Goal: Task Accomplishment & Management: Complete application form

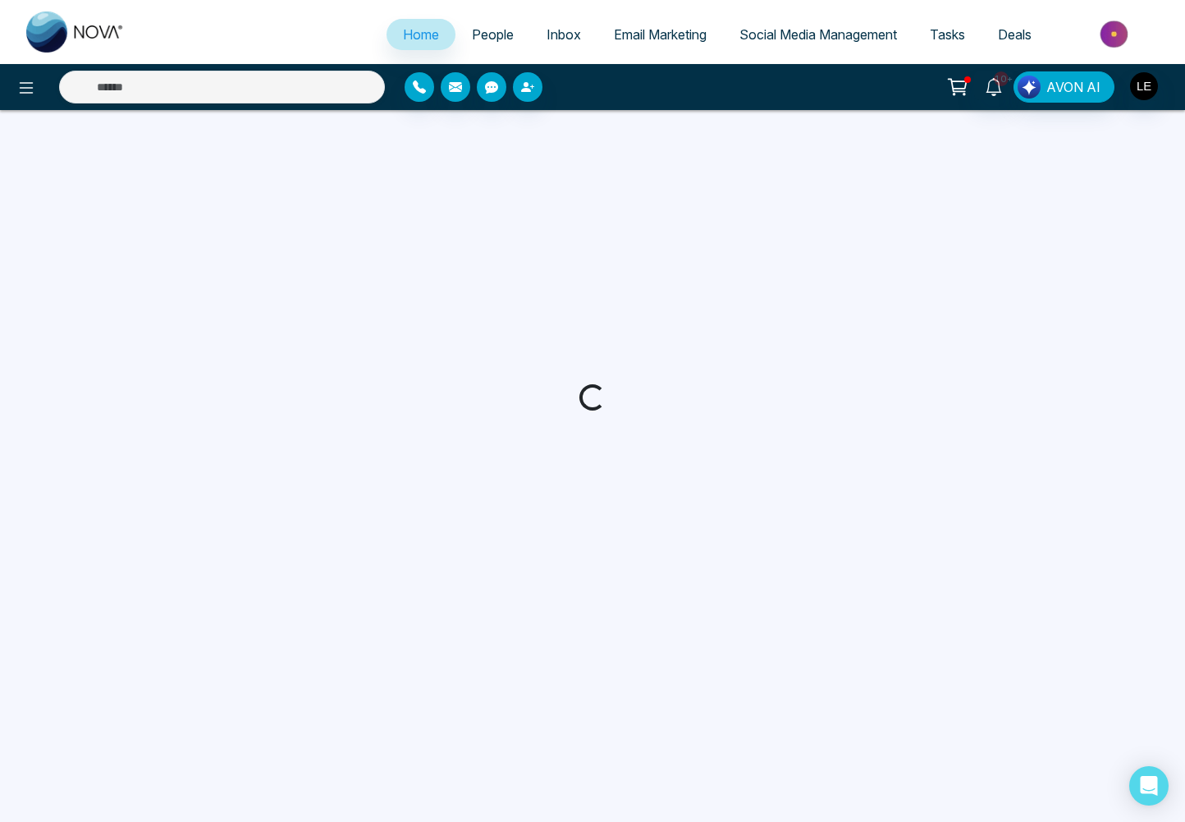
select select "*"
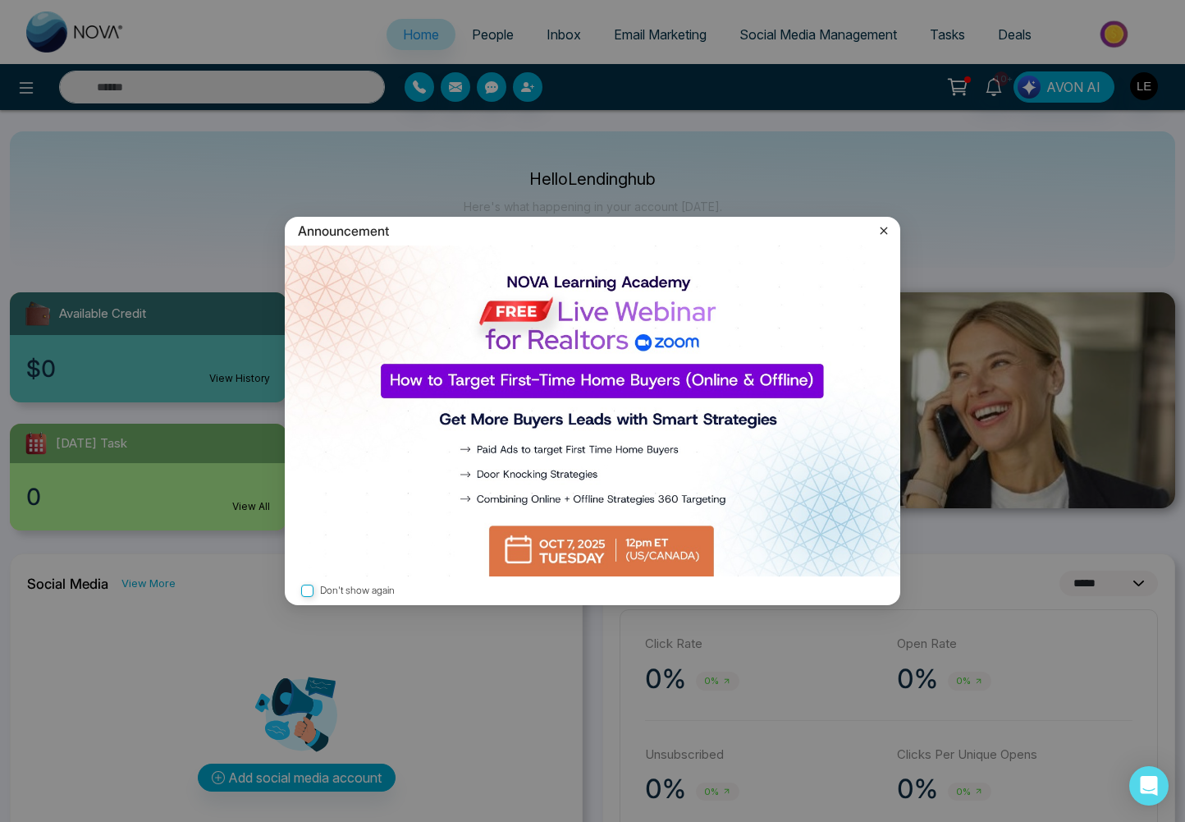
click at [884, 234] on icon at bounding box center [884, 230] width 16 height 16
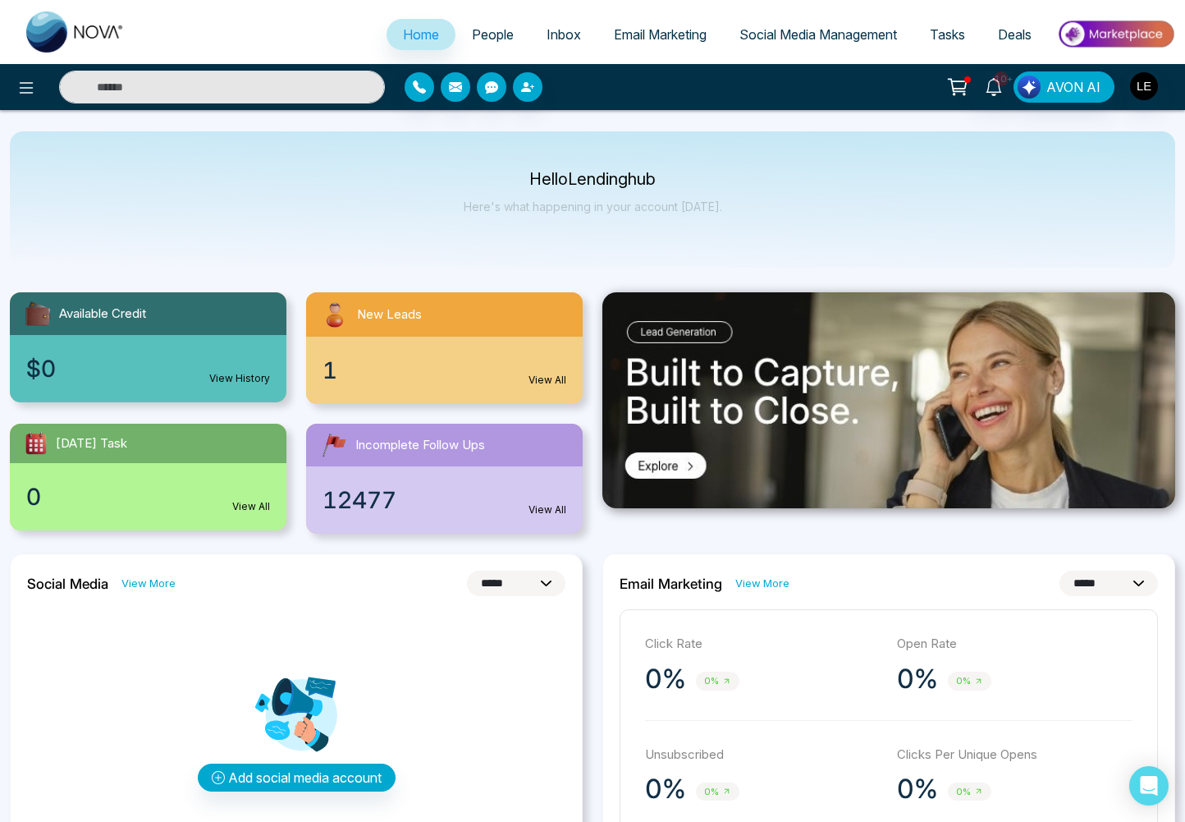
click at [1012, 30] on span "Deals" at bounding box center [1015, 34] width 34 height 16
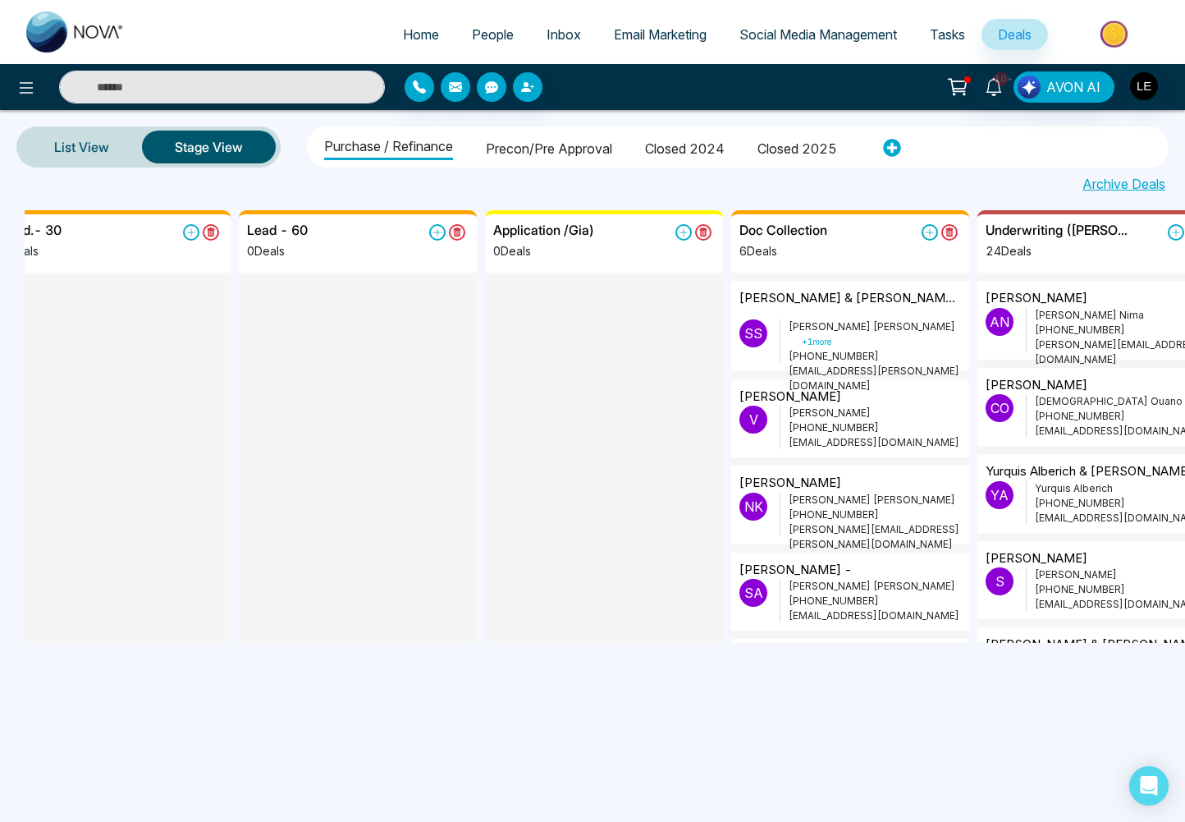
scroll to position [0, 311]
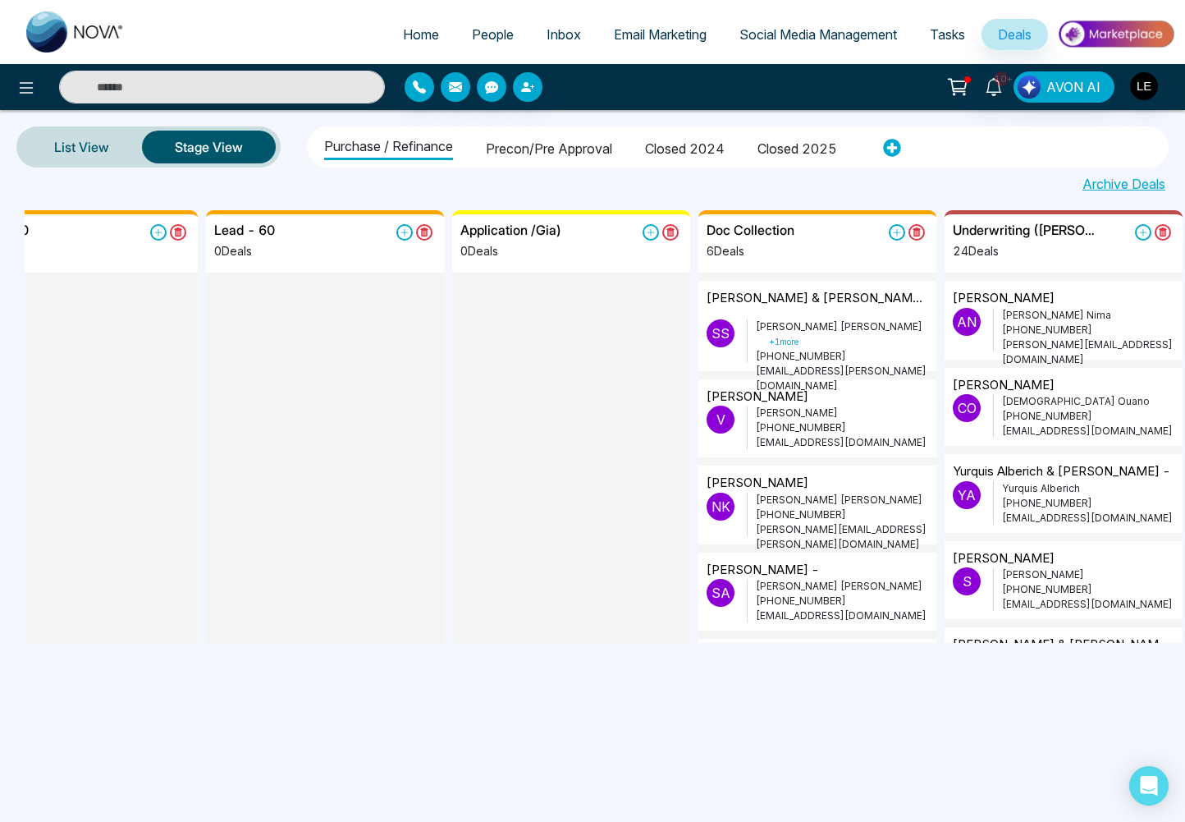
click at [821, 319] on p "[PERSON_NAME] + 1 more" at bounding box center [842, 334] width 172 height 30
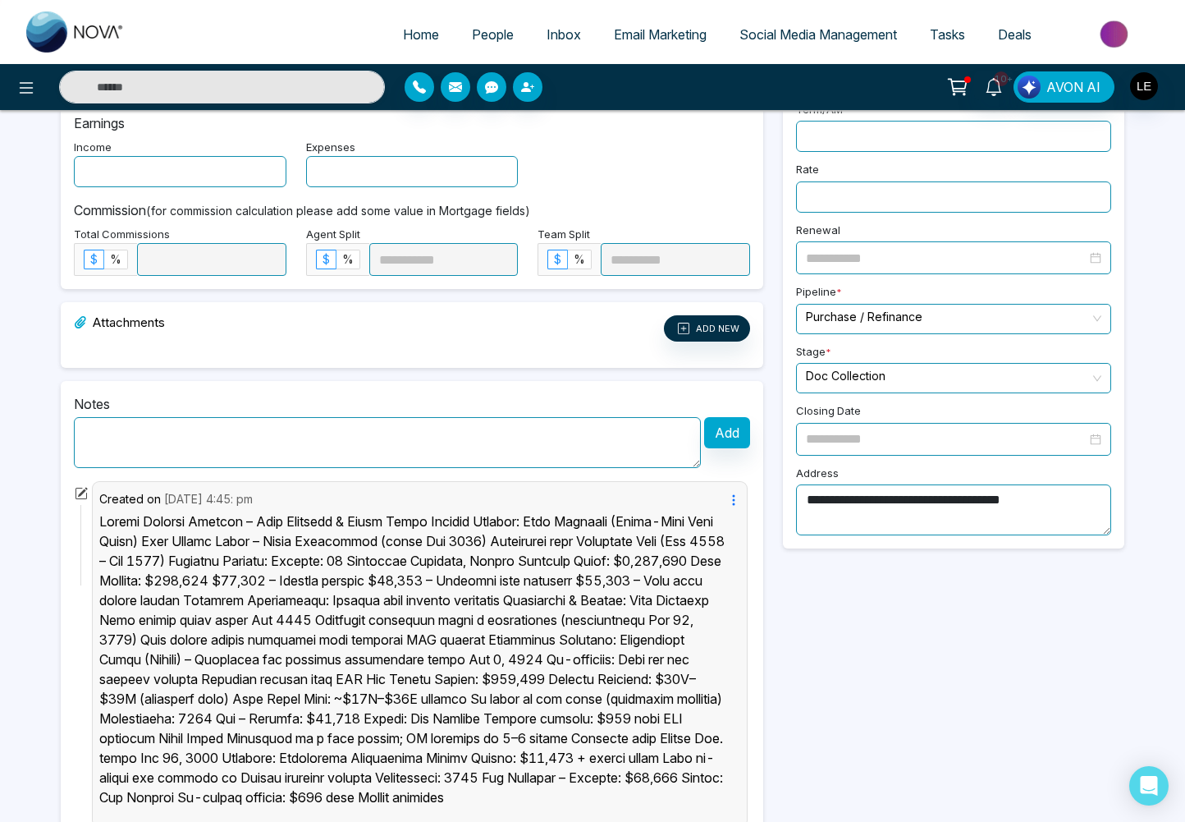
scroll to position [460, 0]
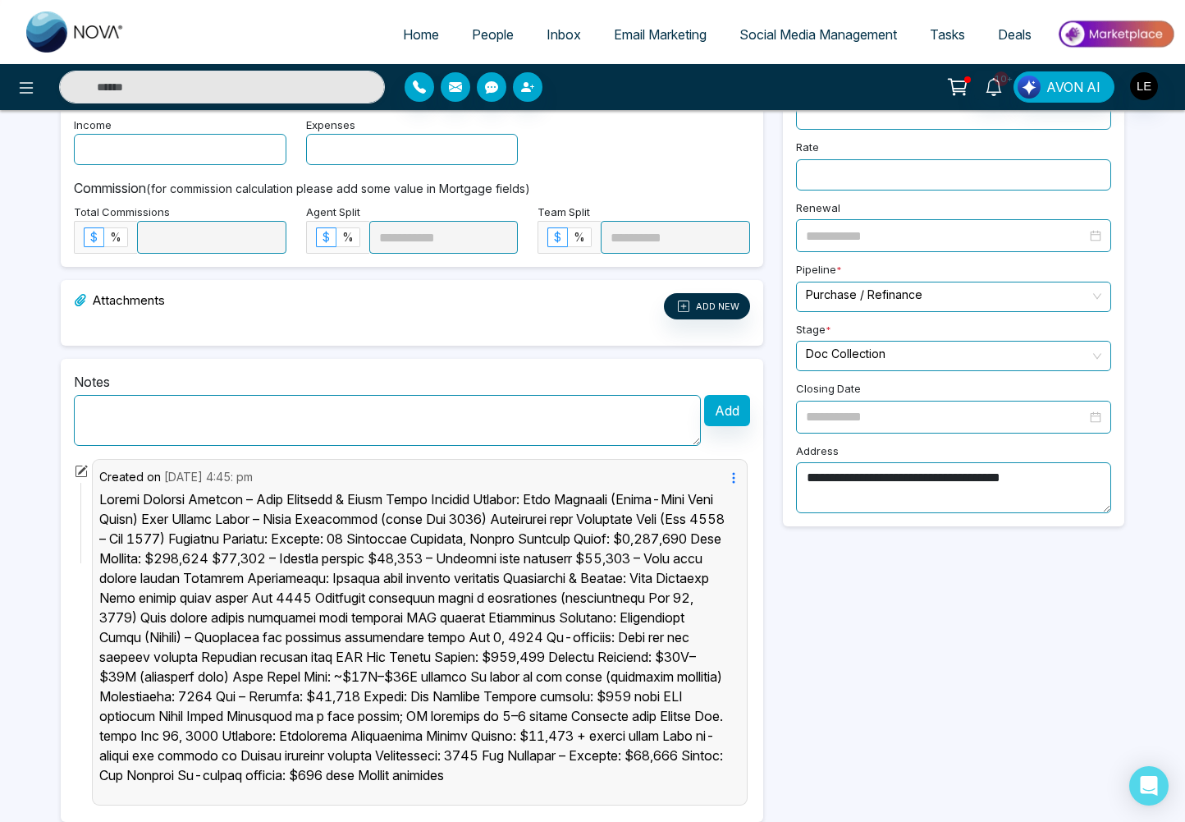
click at [323, 426] on textarea at bounding box center [387, 420] width 627 height 51
paste textarea "**********"
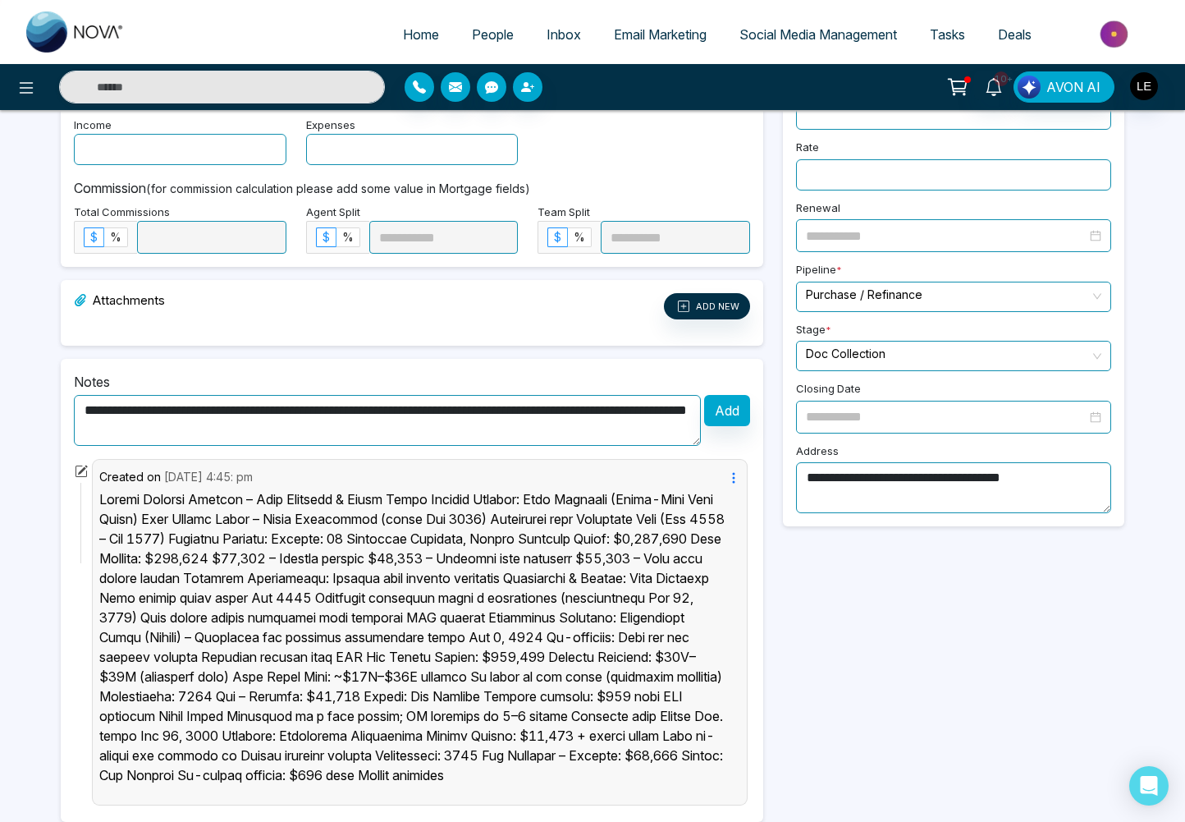
type textarea "**********"
click at [726, 412] on button "Add" at bounding box center [727, 410] width 46 height 31
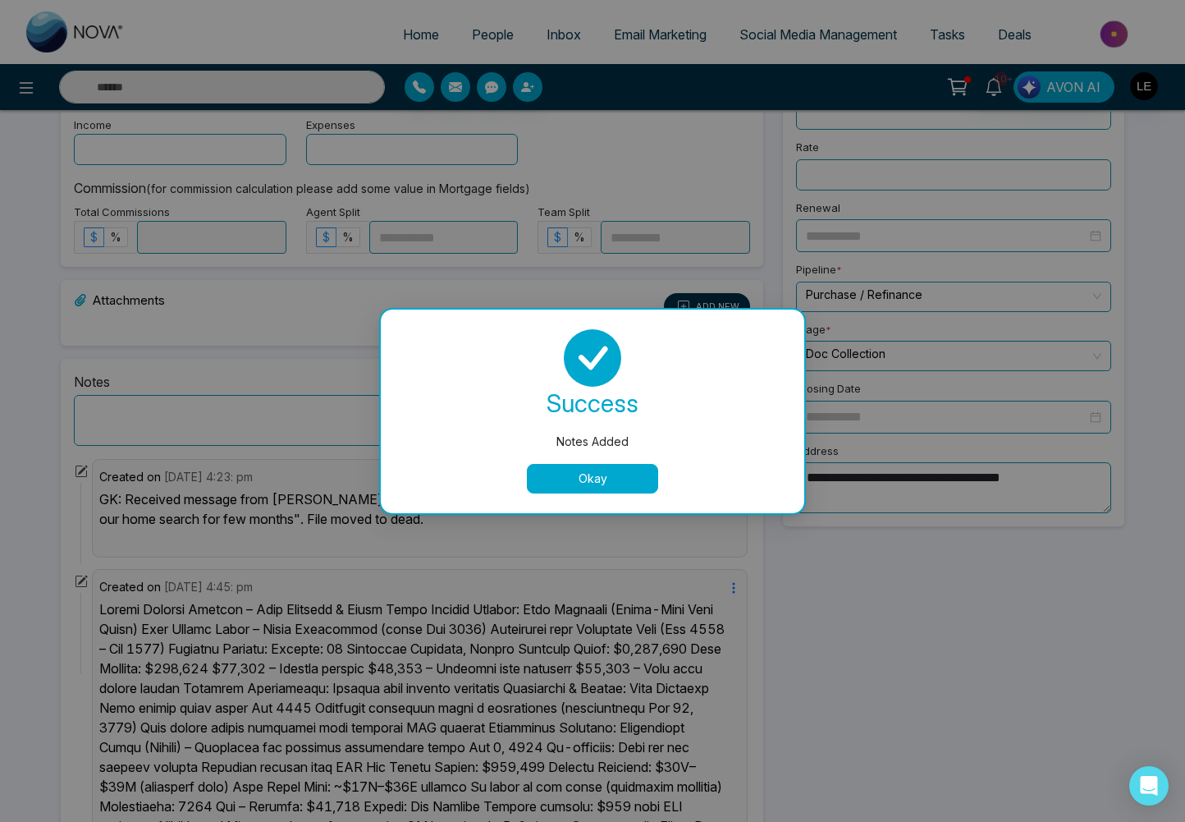
click at [617, 474] on button "Okay" at bounding box center [592, 479] width 131 height 30
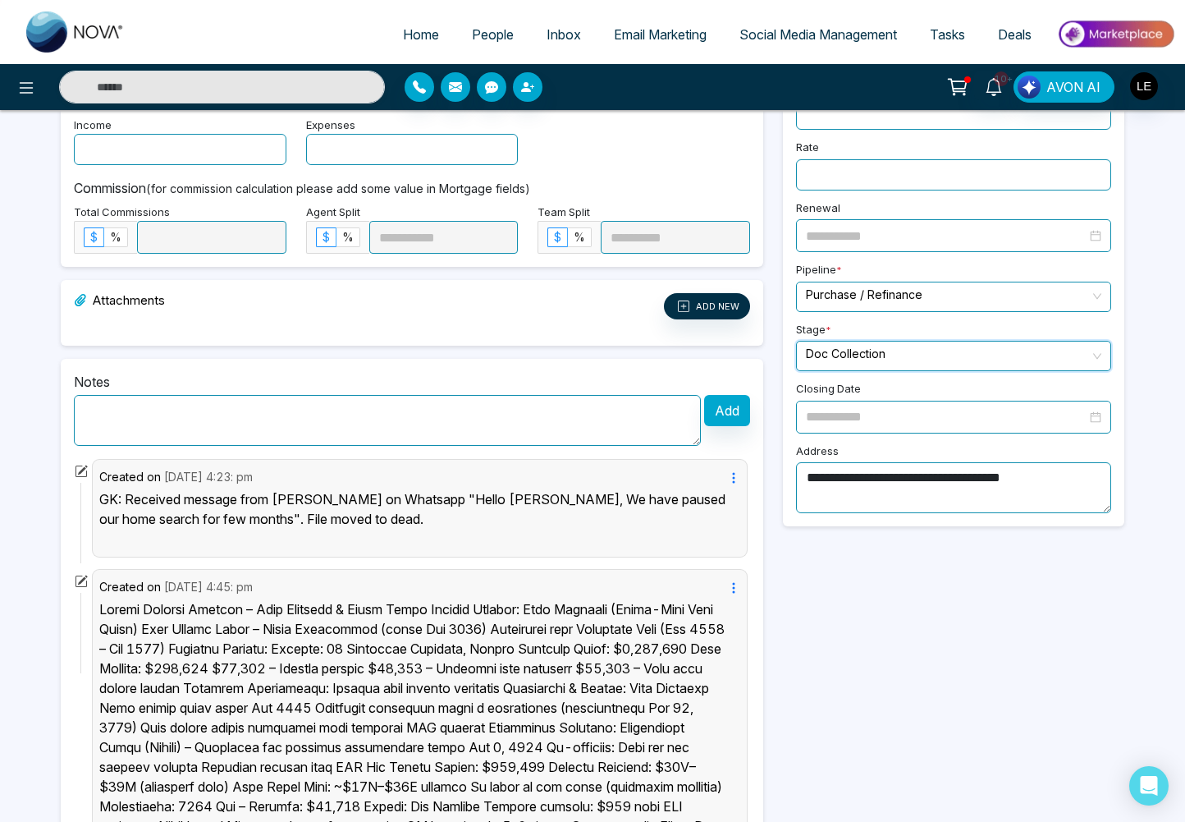
click at [824, 342] on input "search" at bounding box center [948, 354] width 284 height 25
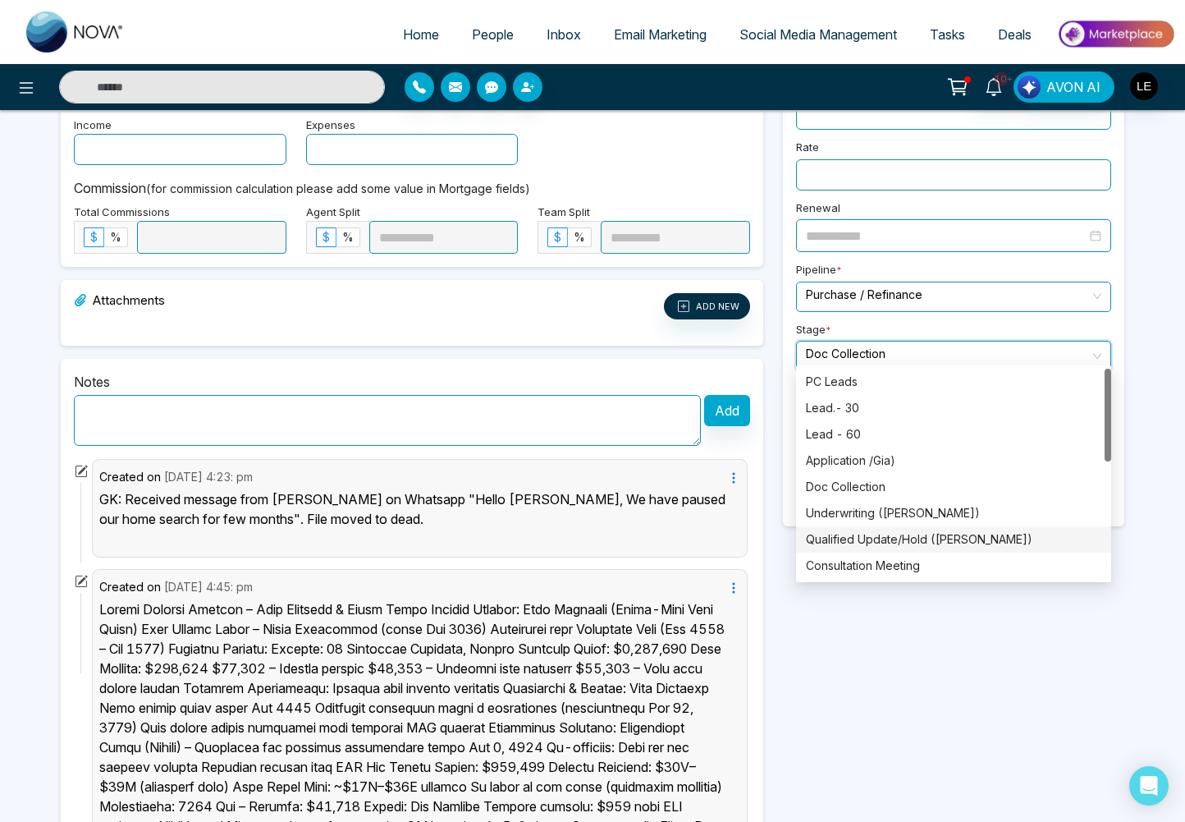
scroll to position [263, 0]
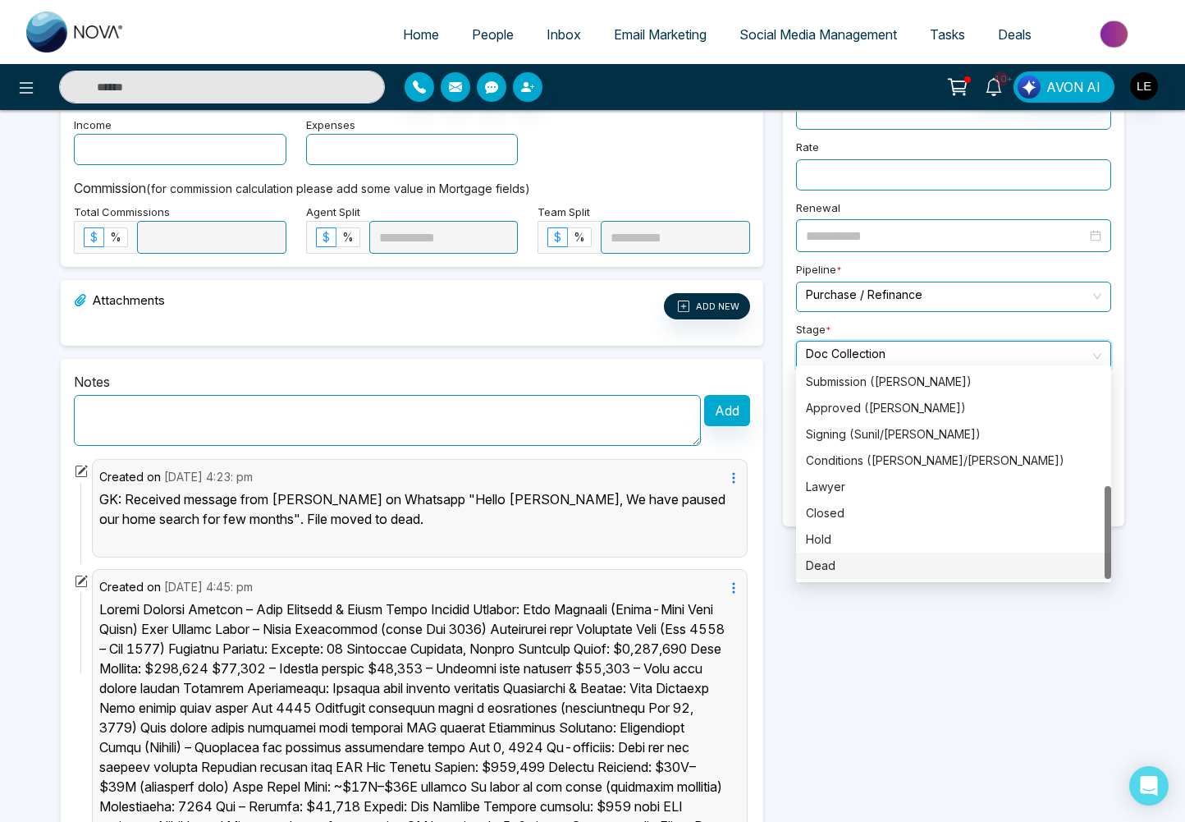
click at [838, 561] on div "Dead" at bounding box center [954, 566] width 296 height 18
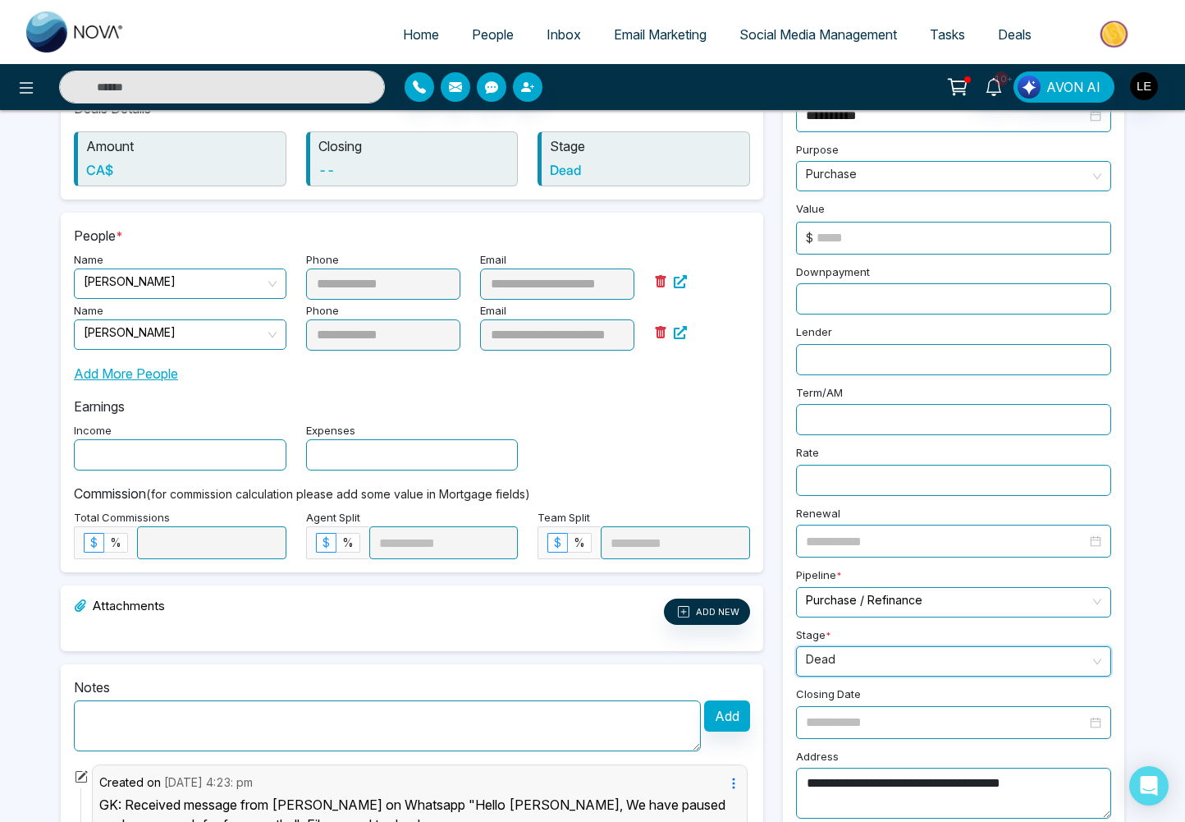
scroll to position [0, 0]
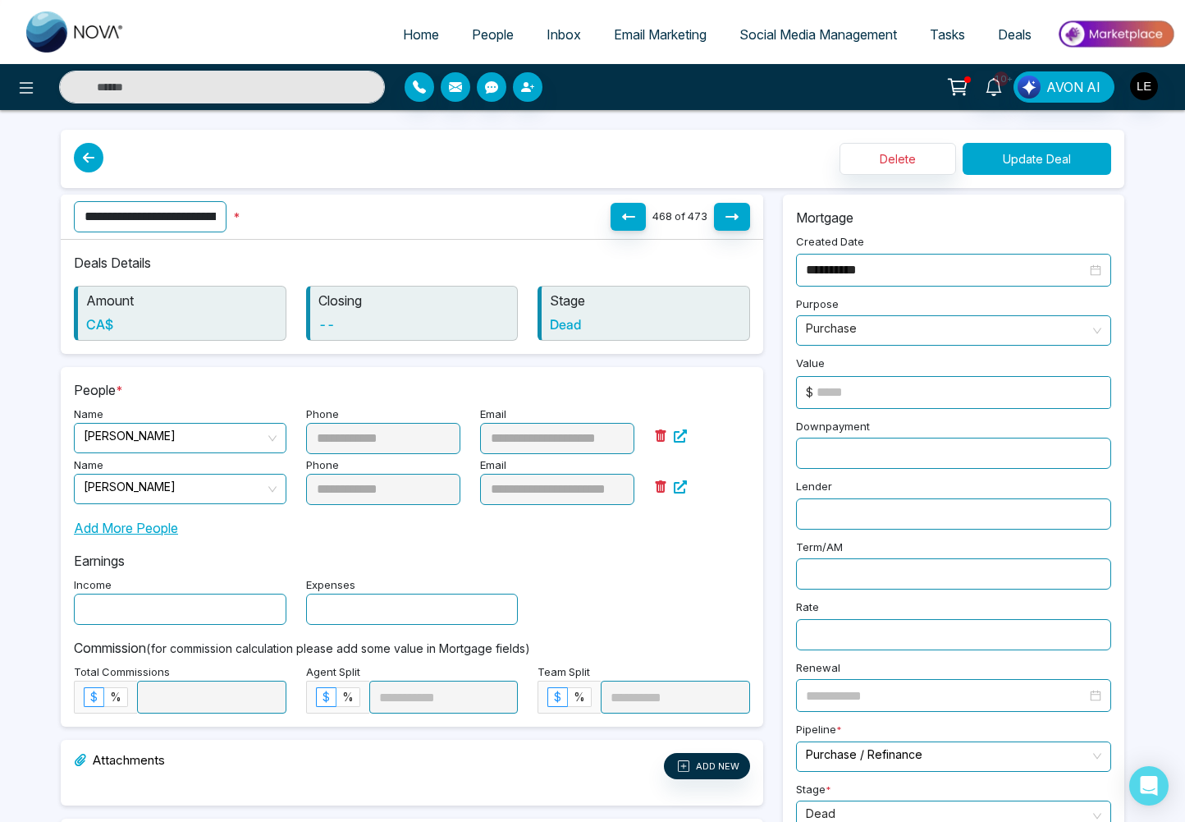
click at [1012, 158] on button "Update Deal" at bounding box center [1037, 159] width 149 height 32
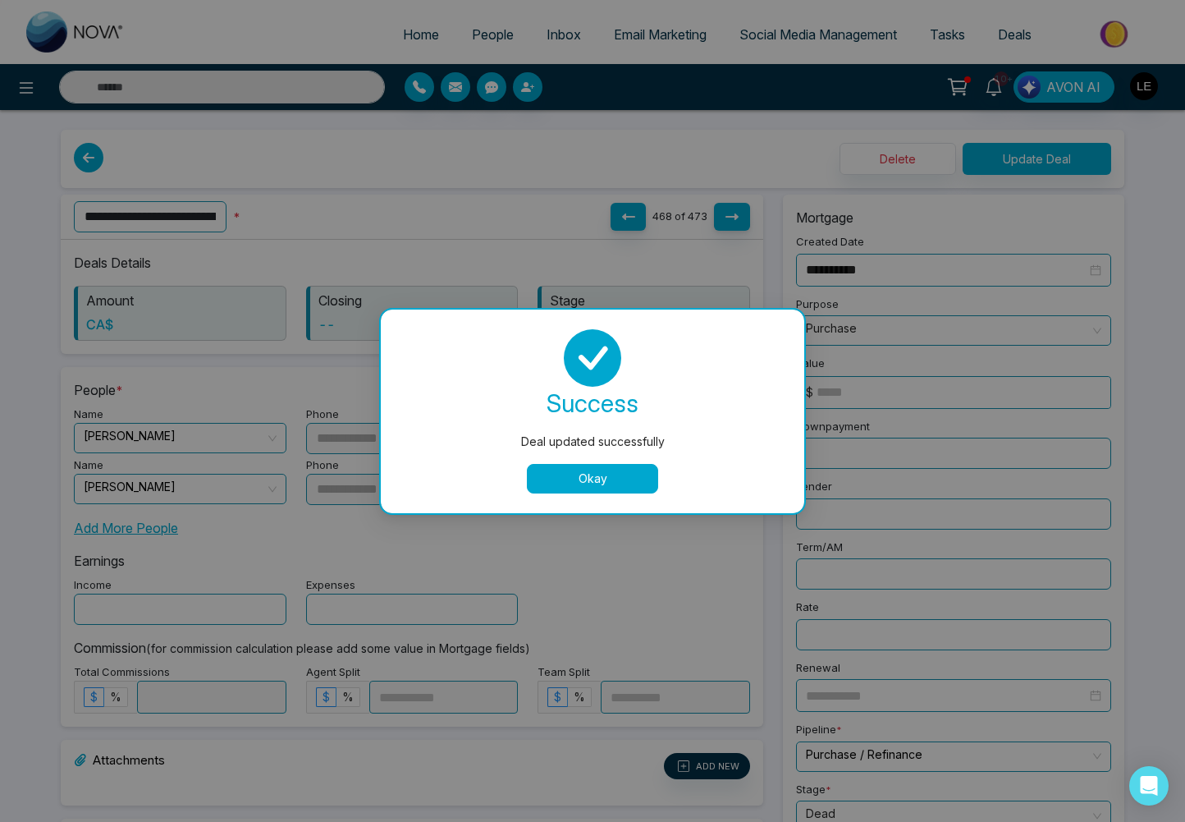
click at [602, 476] on button "Okay" at bounding box center [592, 479] width 131 height 30
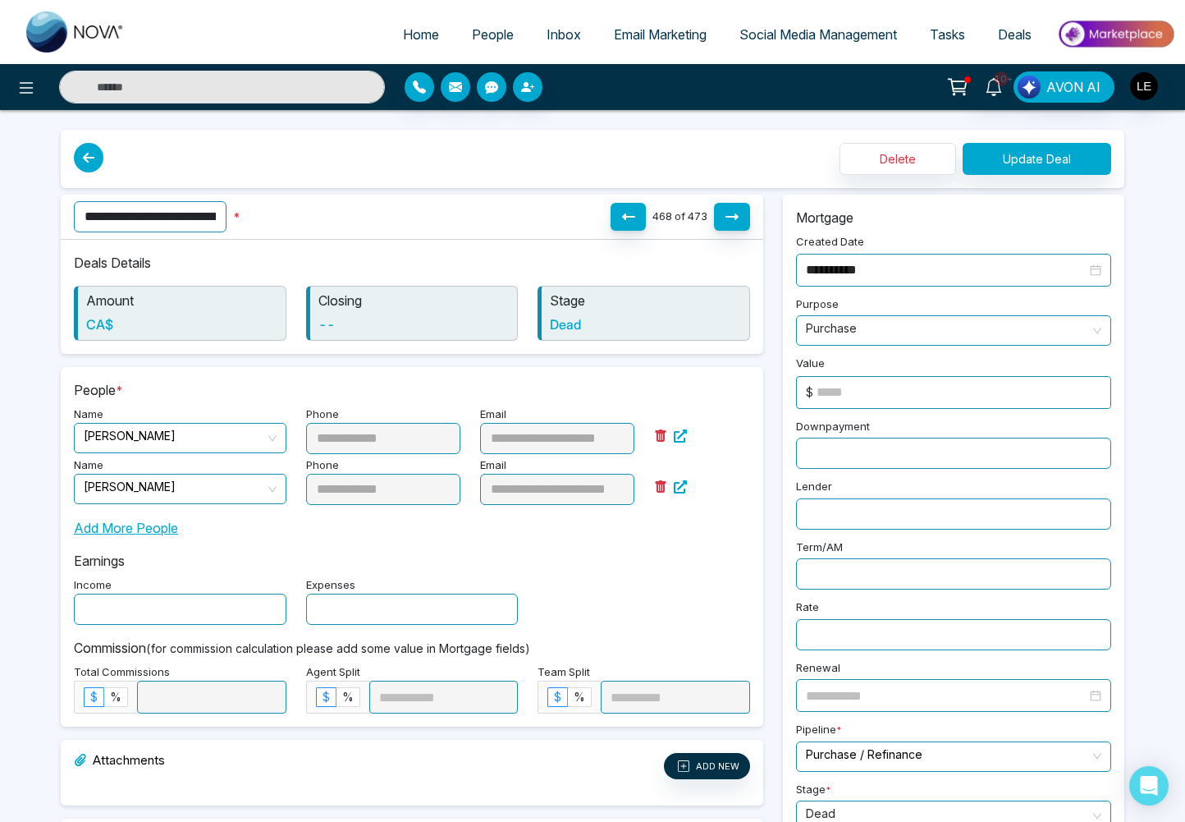
click at [1014, 36] on span "Deals" at bounding box center [1015, 34] width 34 height 16
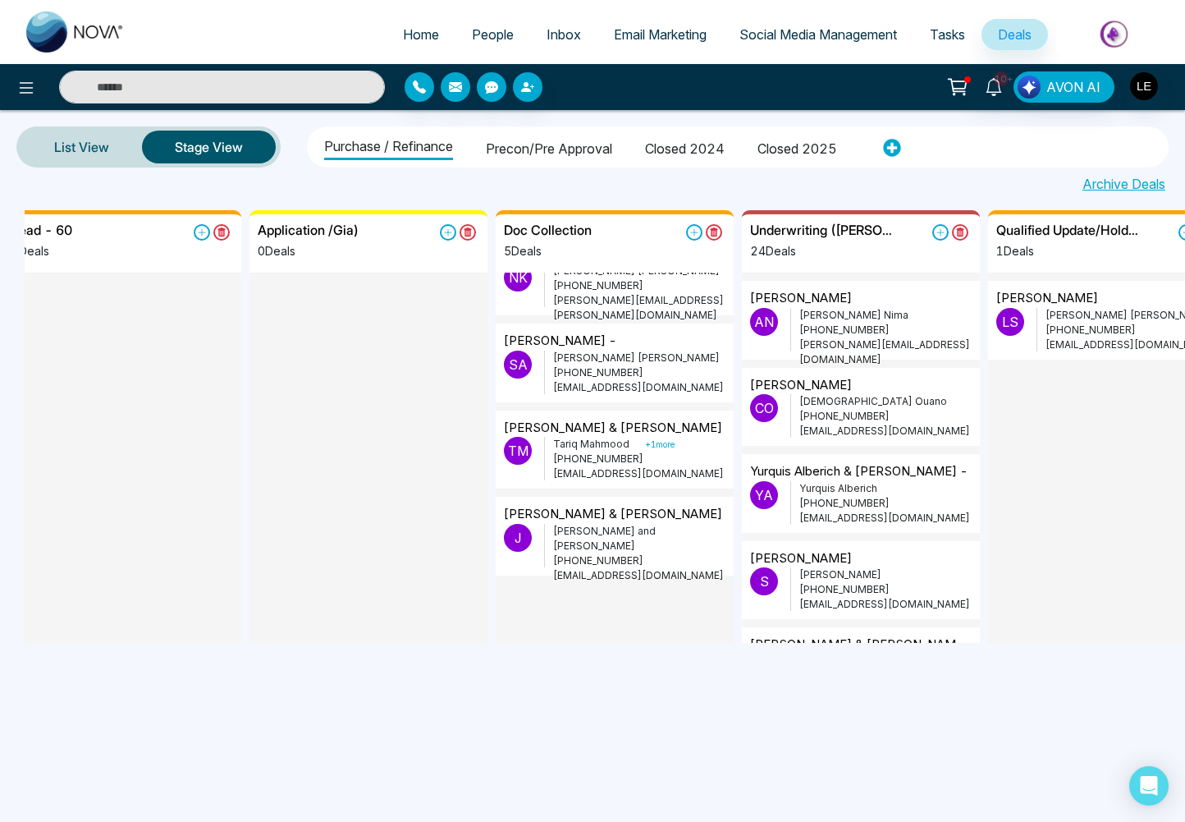
scroll to position [134, 0]
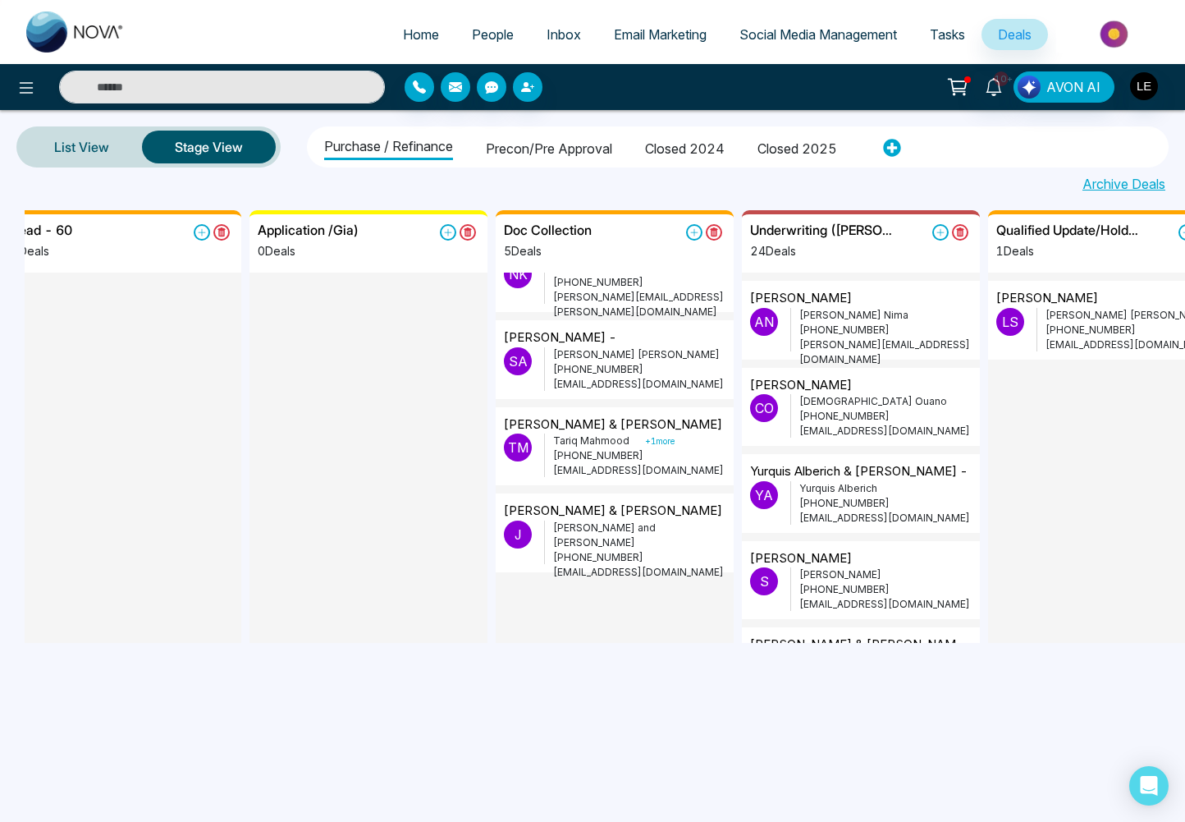
click at [600, 364] on p "[PHONE_NUMBER]" at bounding box center [639, 369] width 172 height 15
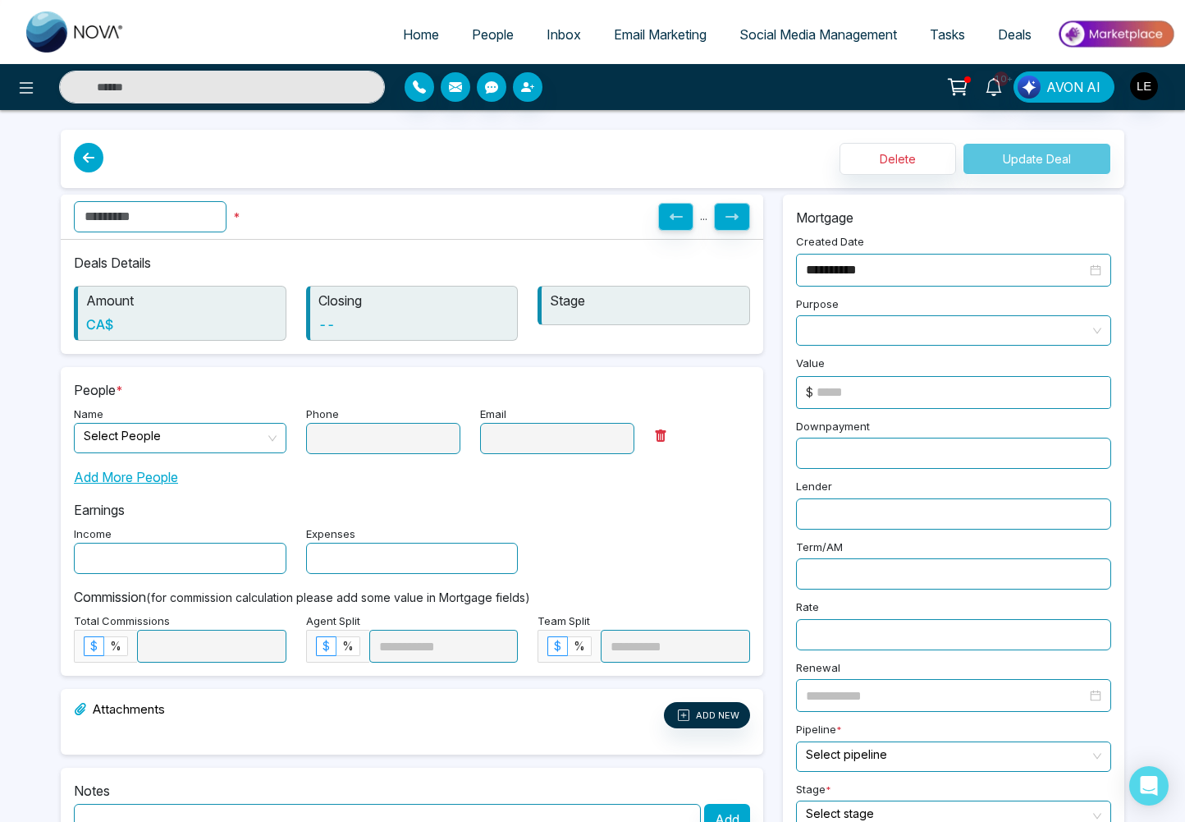
type input "**********"
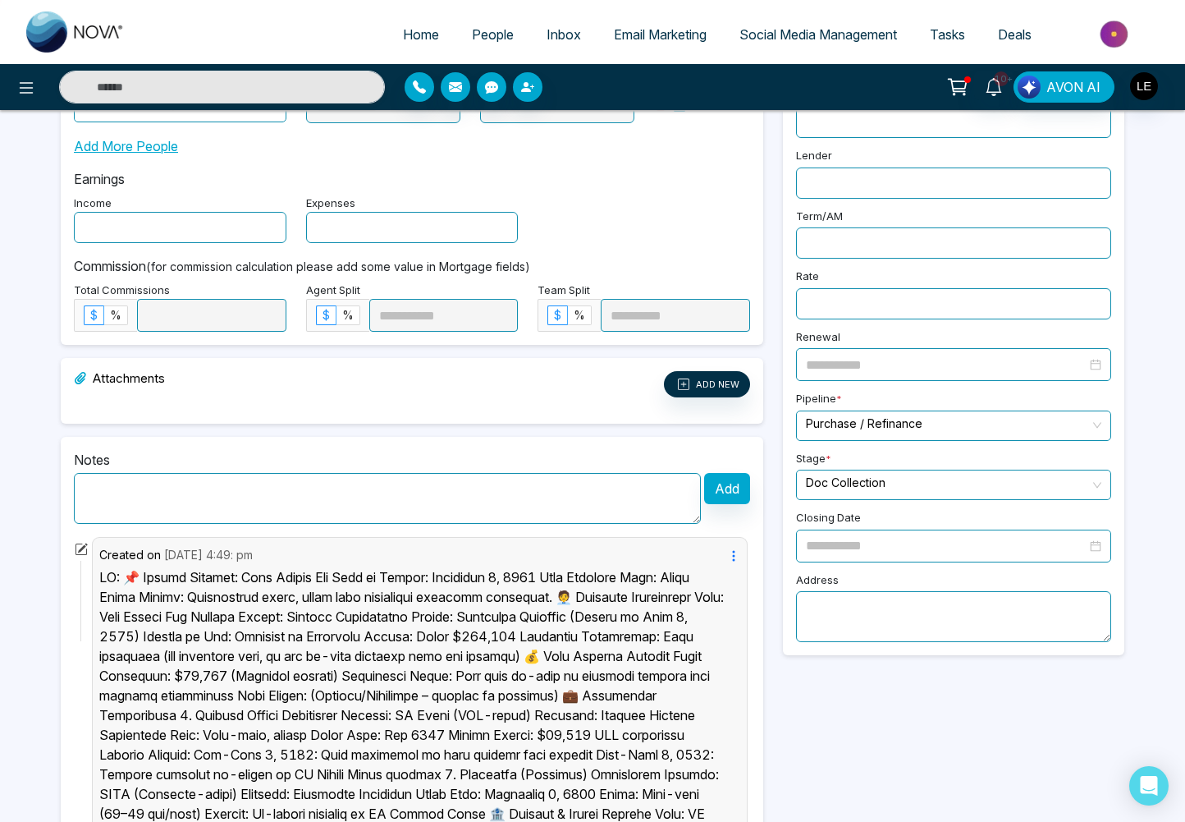
scroll to position [461, 0]
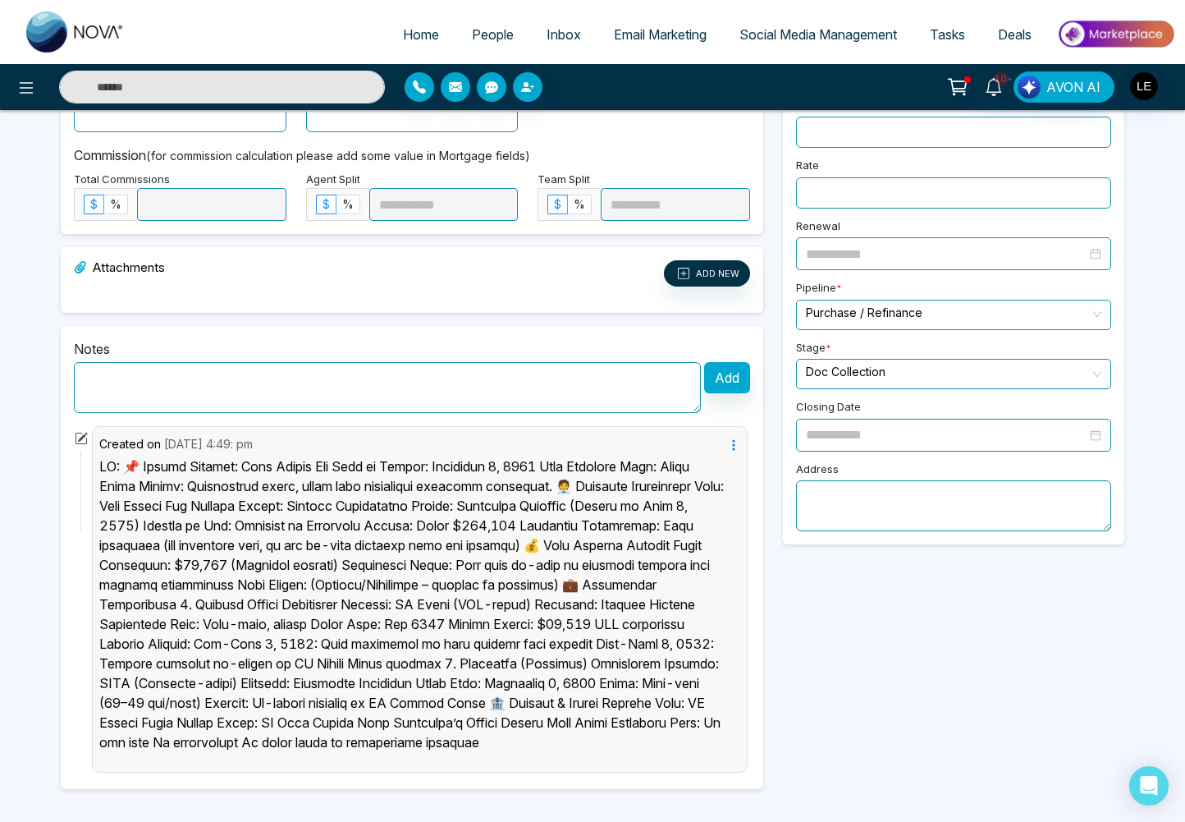
click at [311, 369] on textarea at bounding box center [387, 387] width 627 height 51
paste textarea "**********"
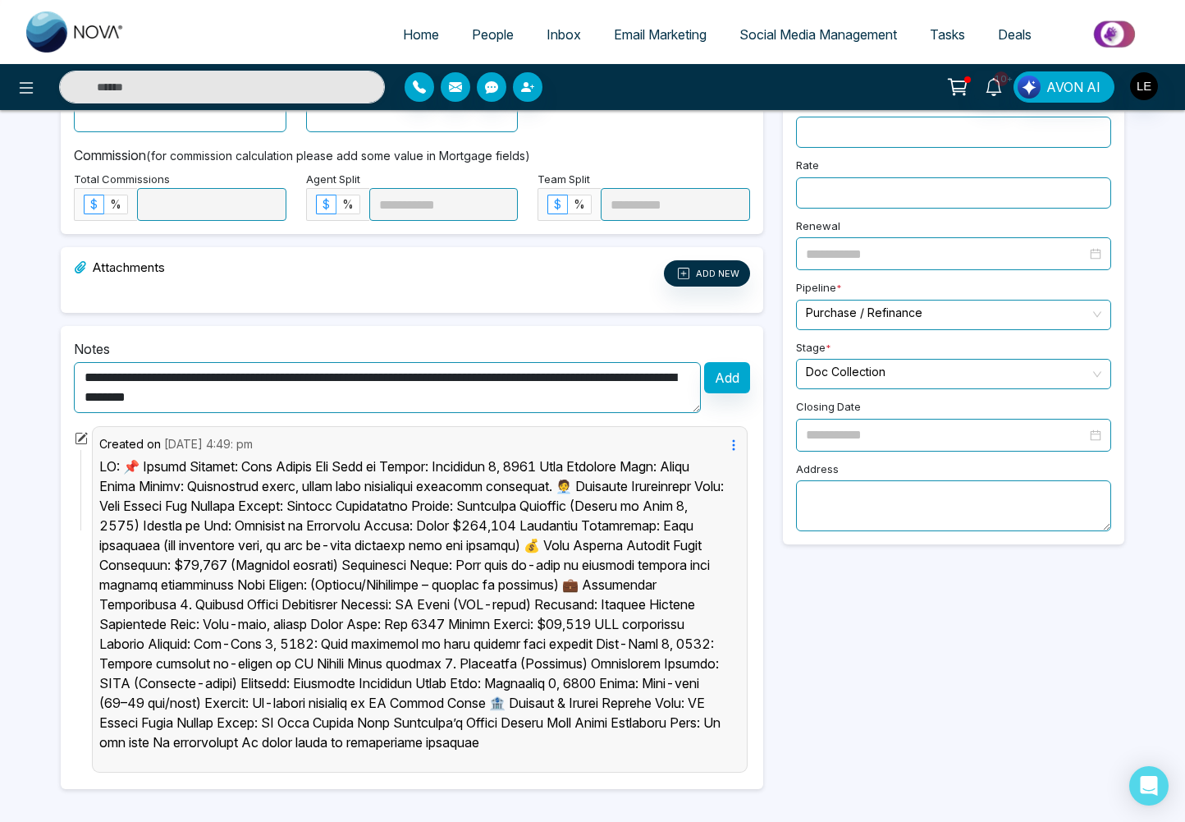
type textarea "**********"
click at [731, 366] on button "Add" at bounding box center [727, 377] width 46 height 31
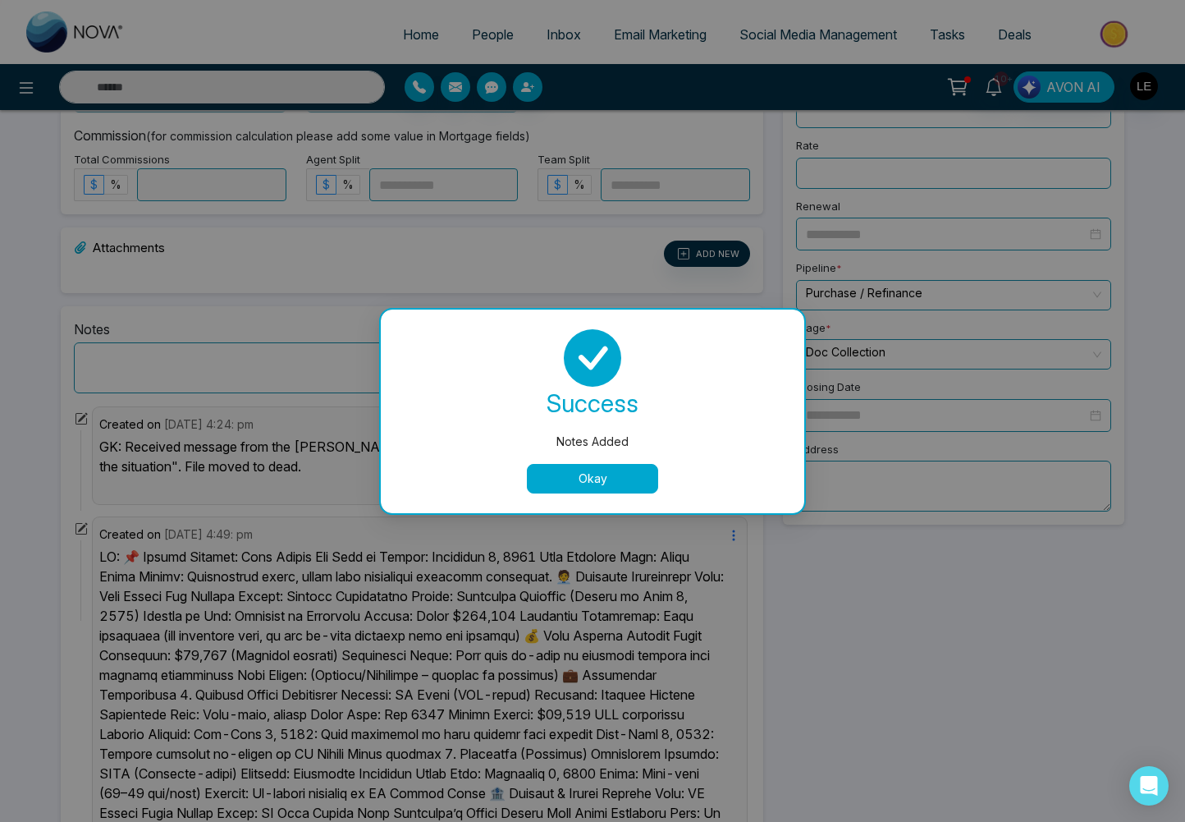
click at [605, 475] on button "Okay" at bounding box center [592, 479] width 131 height 30
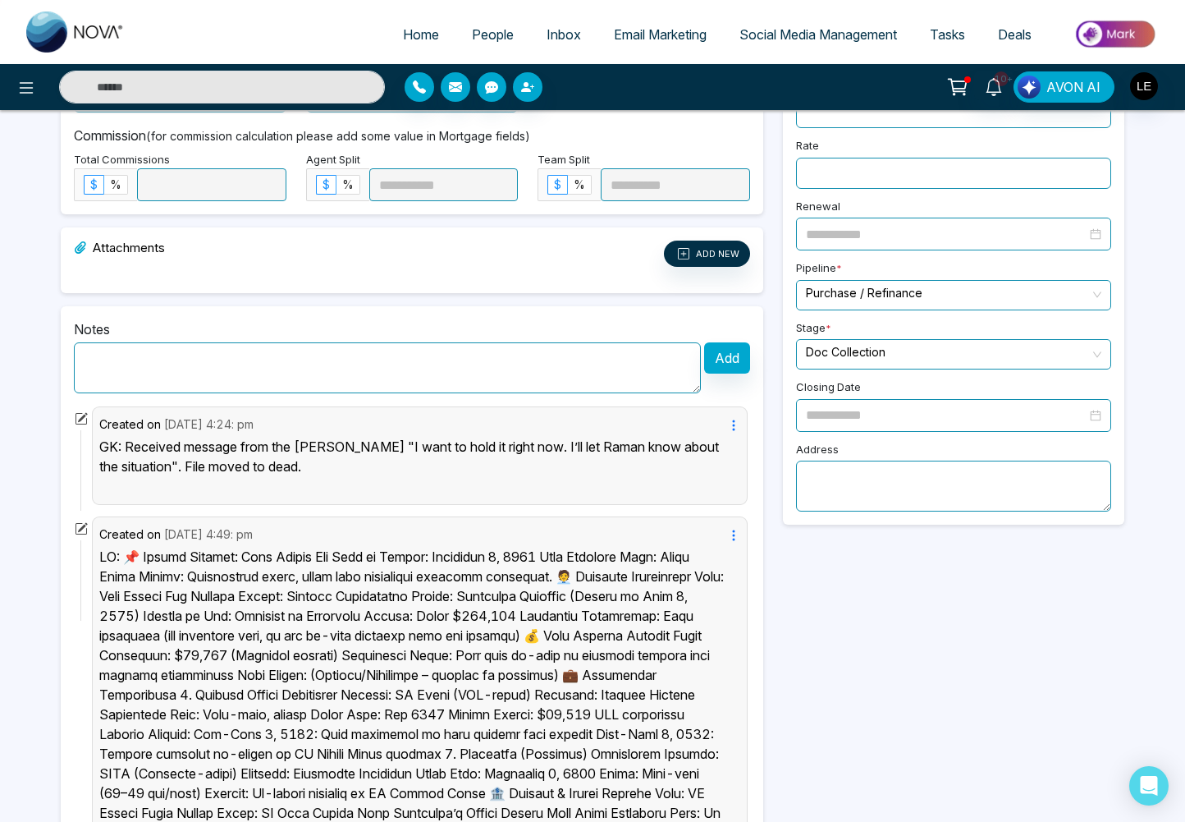
click at [849, 342] on input "search" at bounding box center [948, 352] width 284 height 25
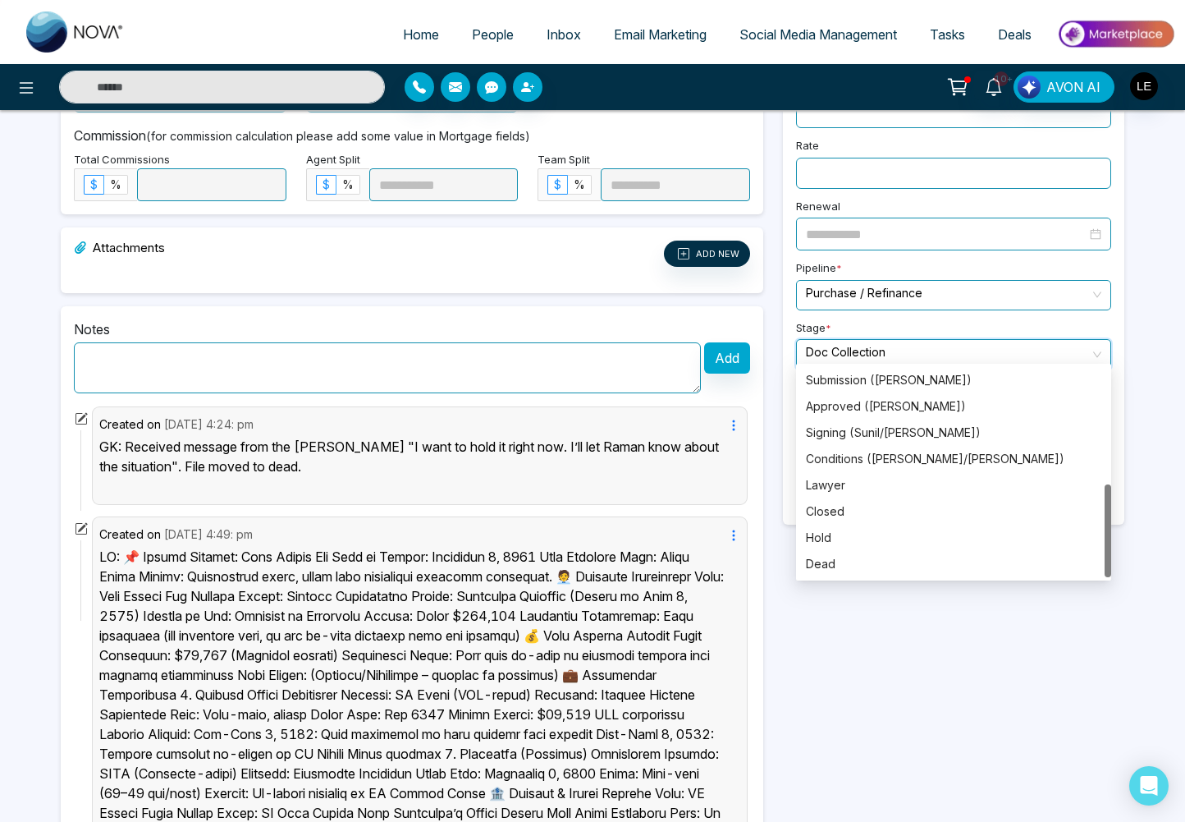
scroll to position [571, 0]
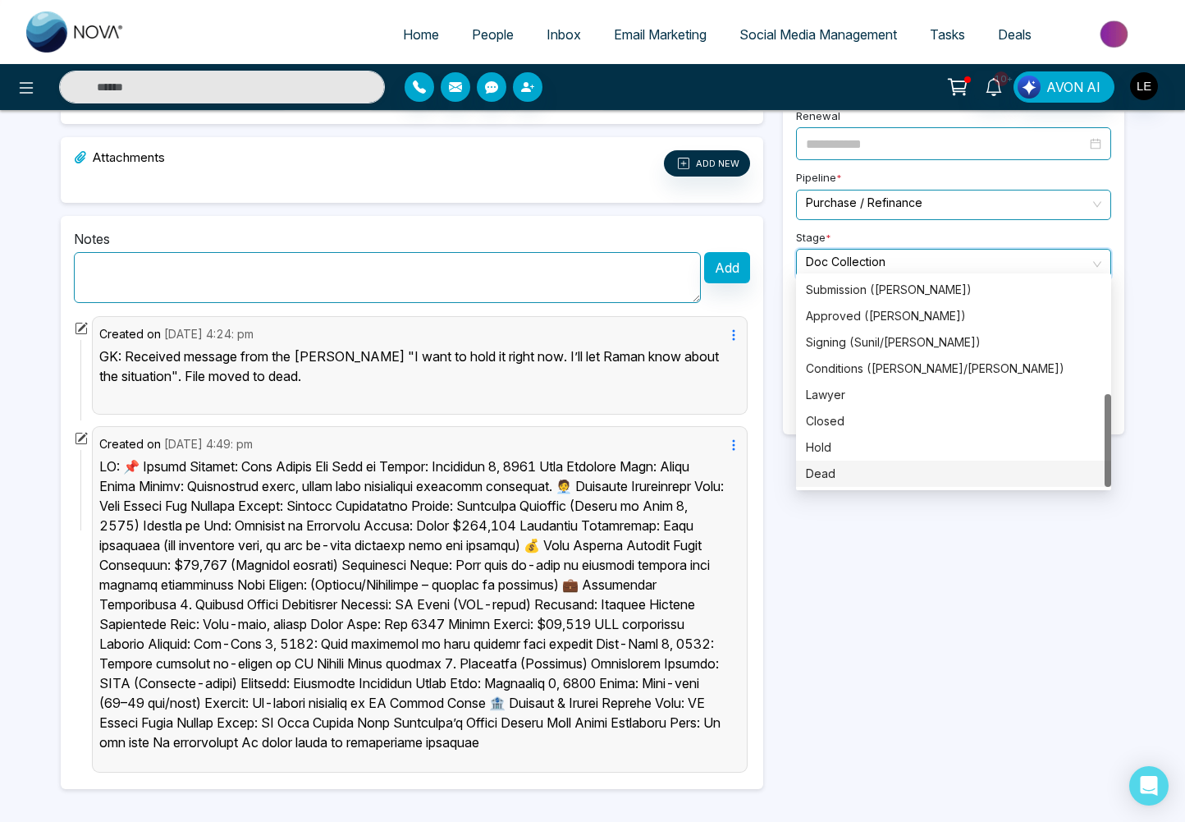
click at [832, 465] on div "Dead" at bounding box center [954, 474] width 296 height 18
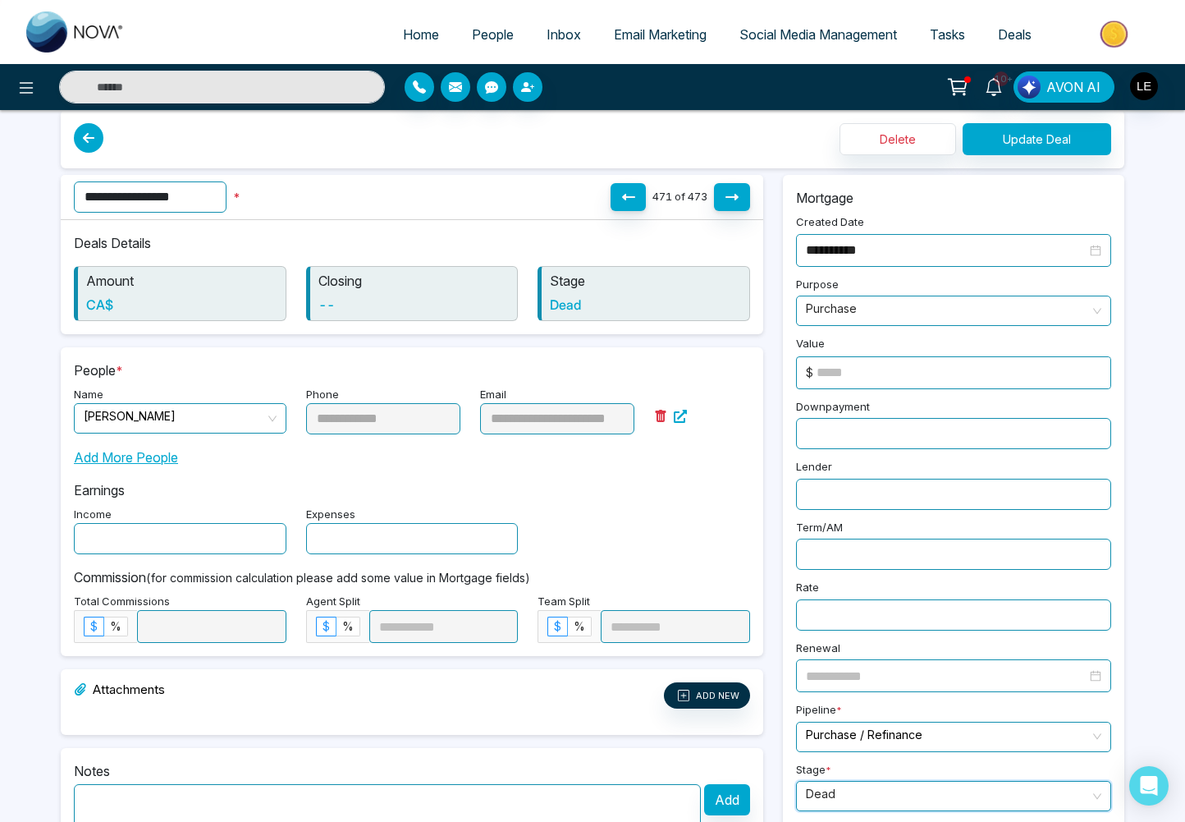
scroll to position [0, 0]
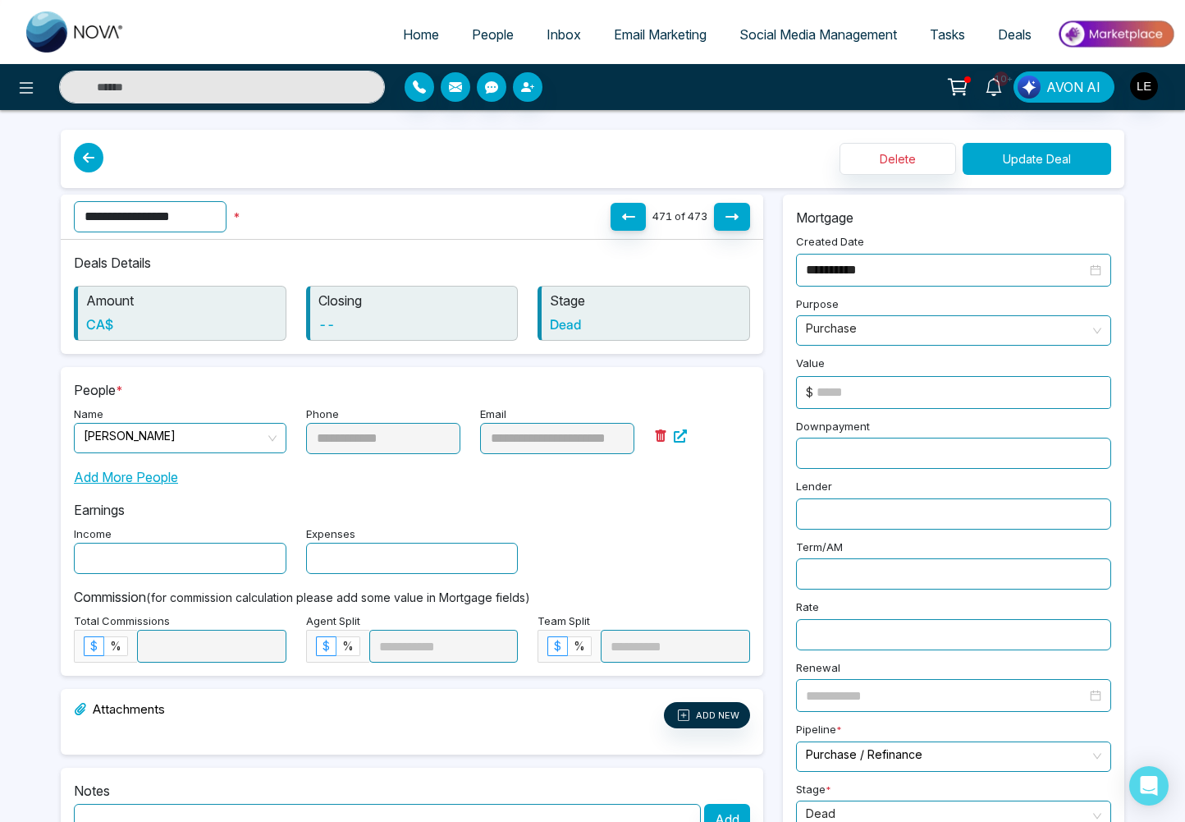
click at [1027, 158] on button "Update Deal" at bounding box center [1037, 159] width 149 height 32
click at [1015, 38] on span "Deals" at bounding box center [1015, 34] width 34 height 16
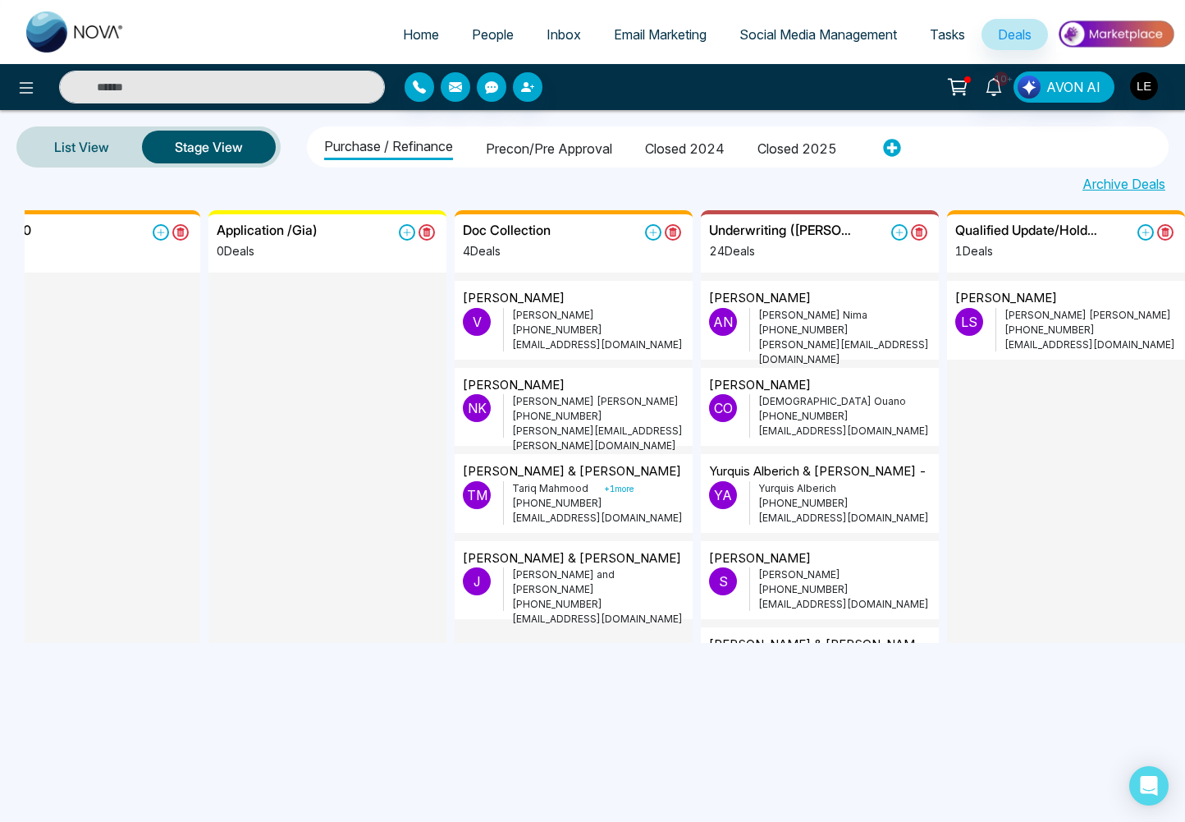
click at [581, 484] on p "[PERSON_NAME] + 1 more" at bounding box center [598, 488] width 172 height 15
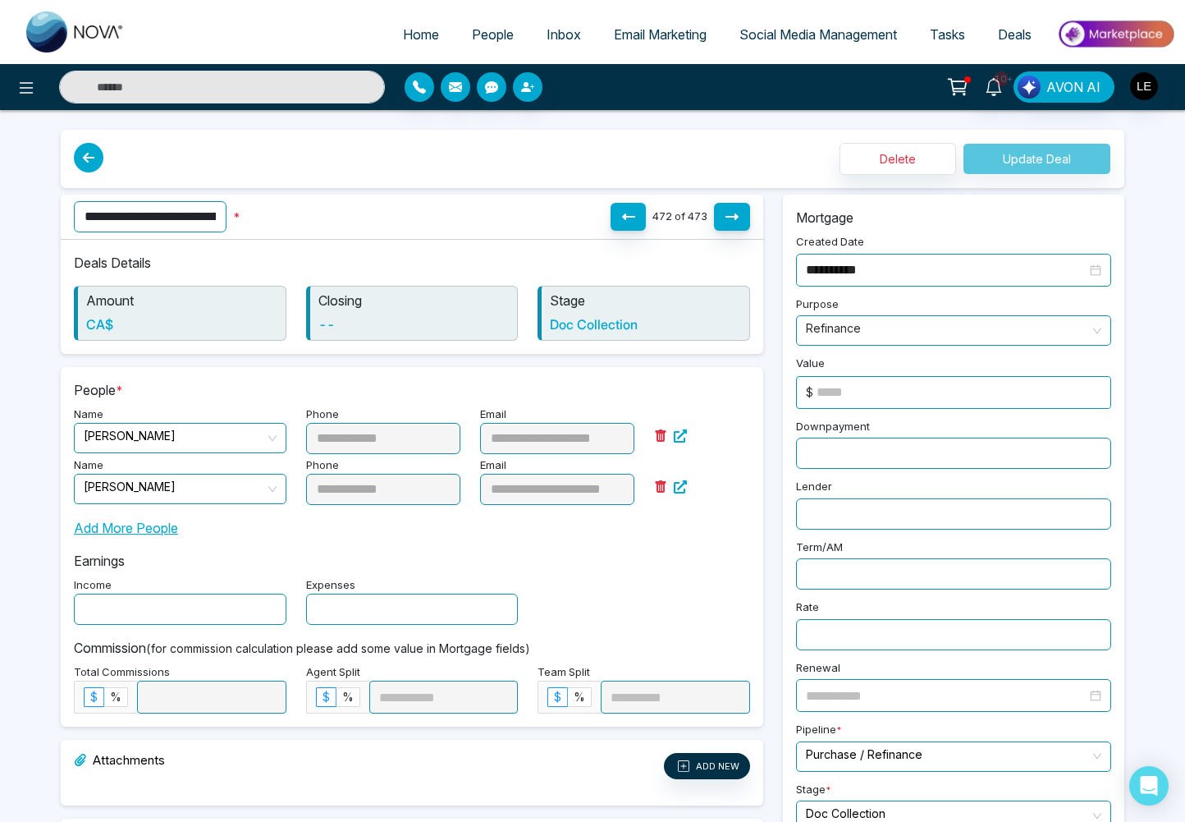
click at [216, 219] on input "**********" at bounding box center [150, 216] width 153 height 31
click at [145, 221] on input "**********" at bounding box center [159, 216] width 170 height 31
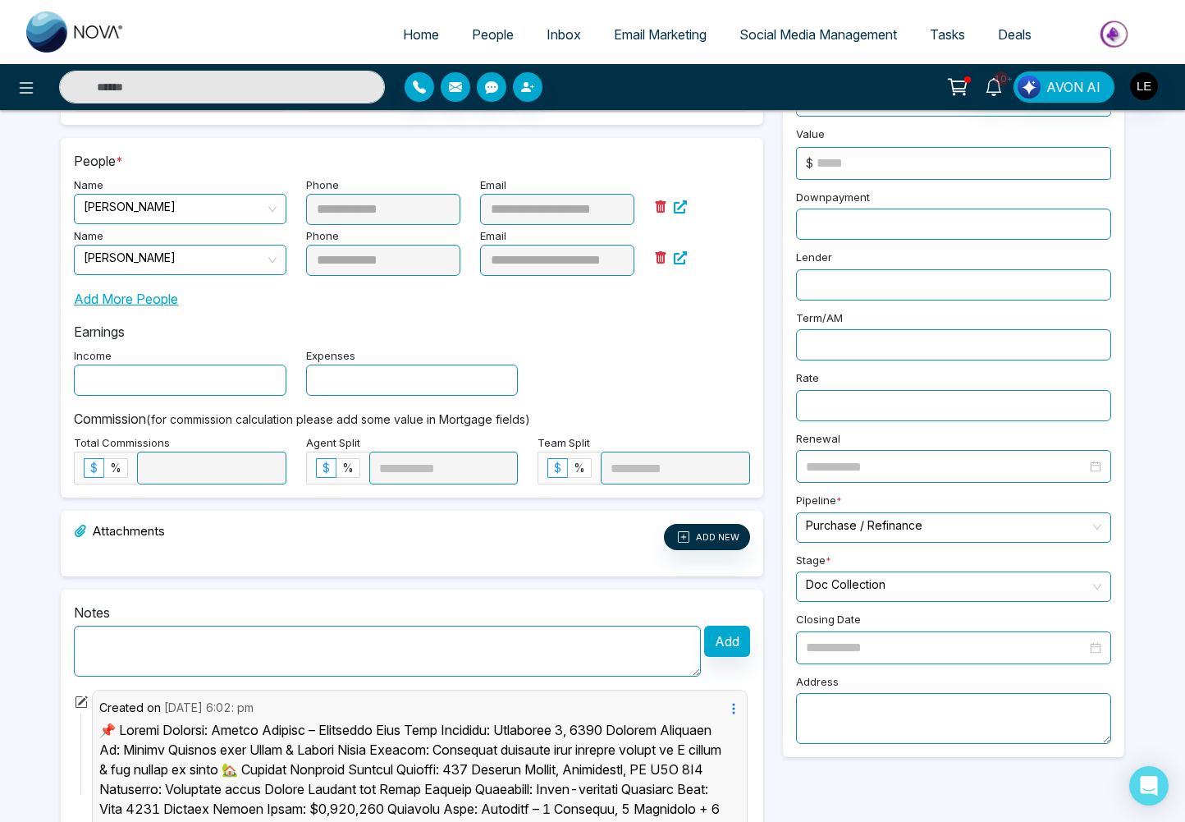
scroll to position [232, 0]
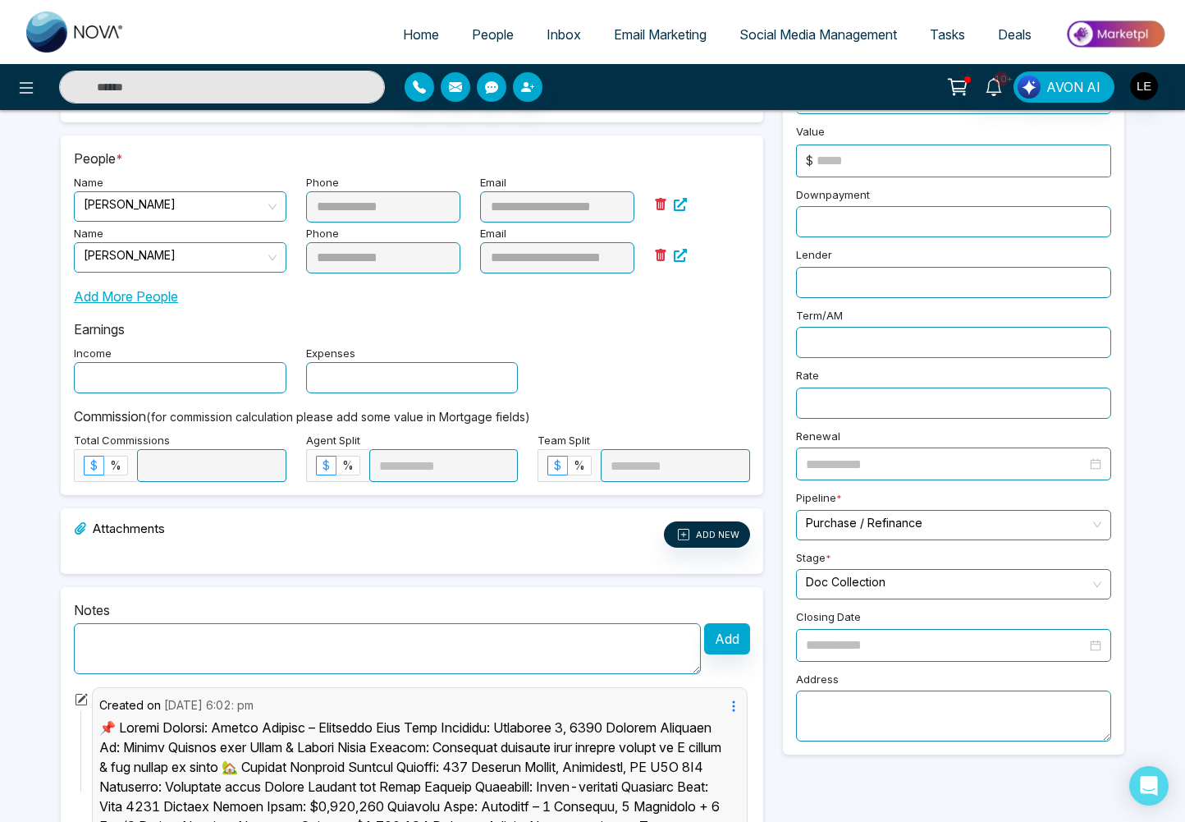
type input "**********"
click at [225, 653] on textarea at bounding box center [387, 648] width 627 height 51
paste textarea "**********"
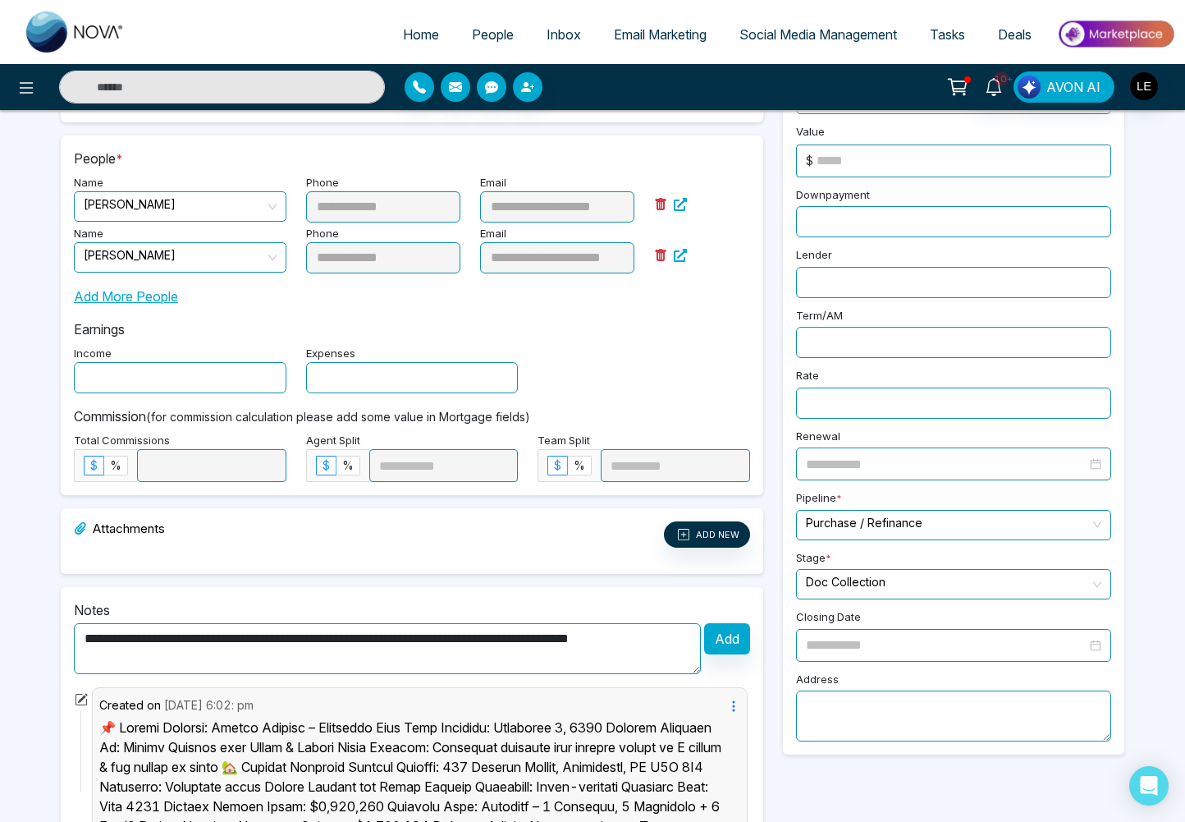
type textarea "**********"
click at [722, 633] on button "Add" at bounding box center [727, 638] width 46 height 31
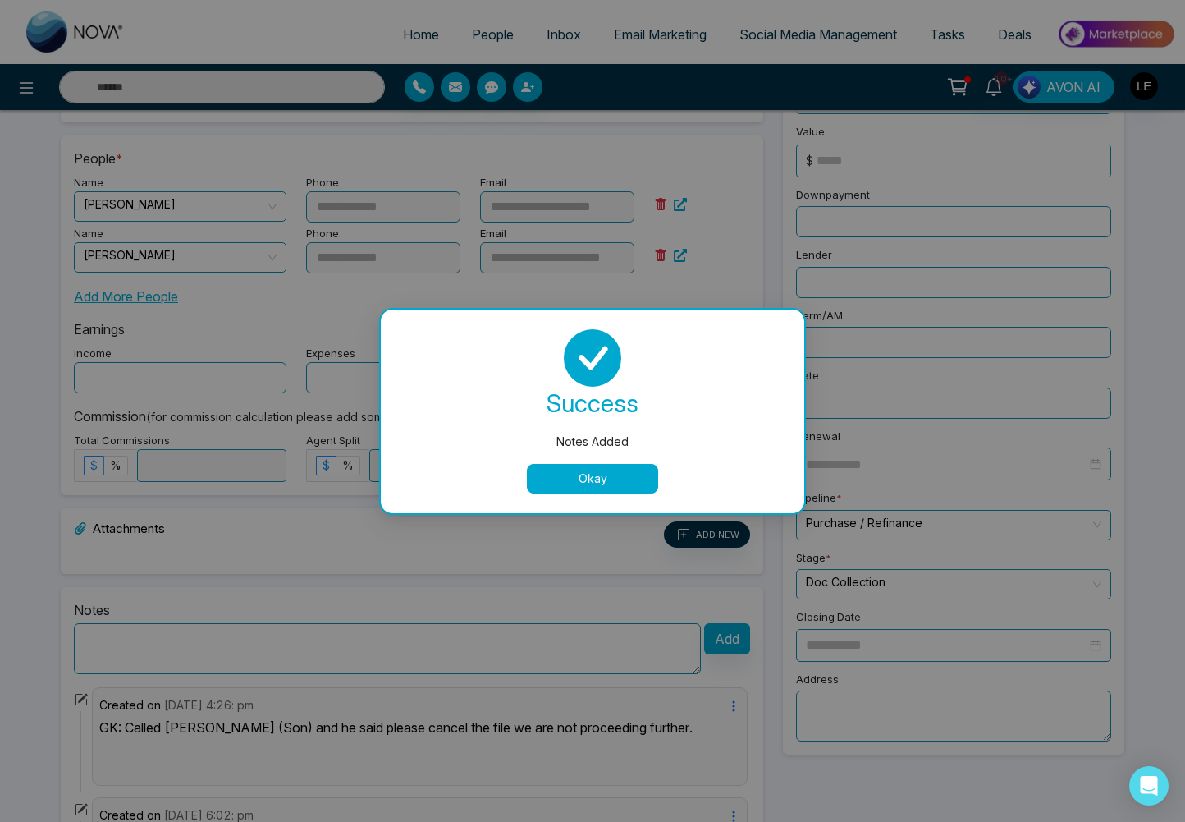
drag, startPoint x: 613, startPoint y: 479, endPoint x: 744, endPoint y: 525, distance: 138.4
click at [613, 479] on button "Okay" at bounding box center [592, 479] width 131 height 30
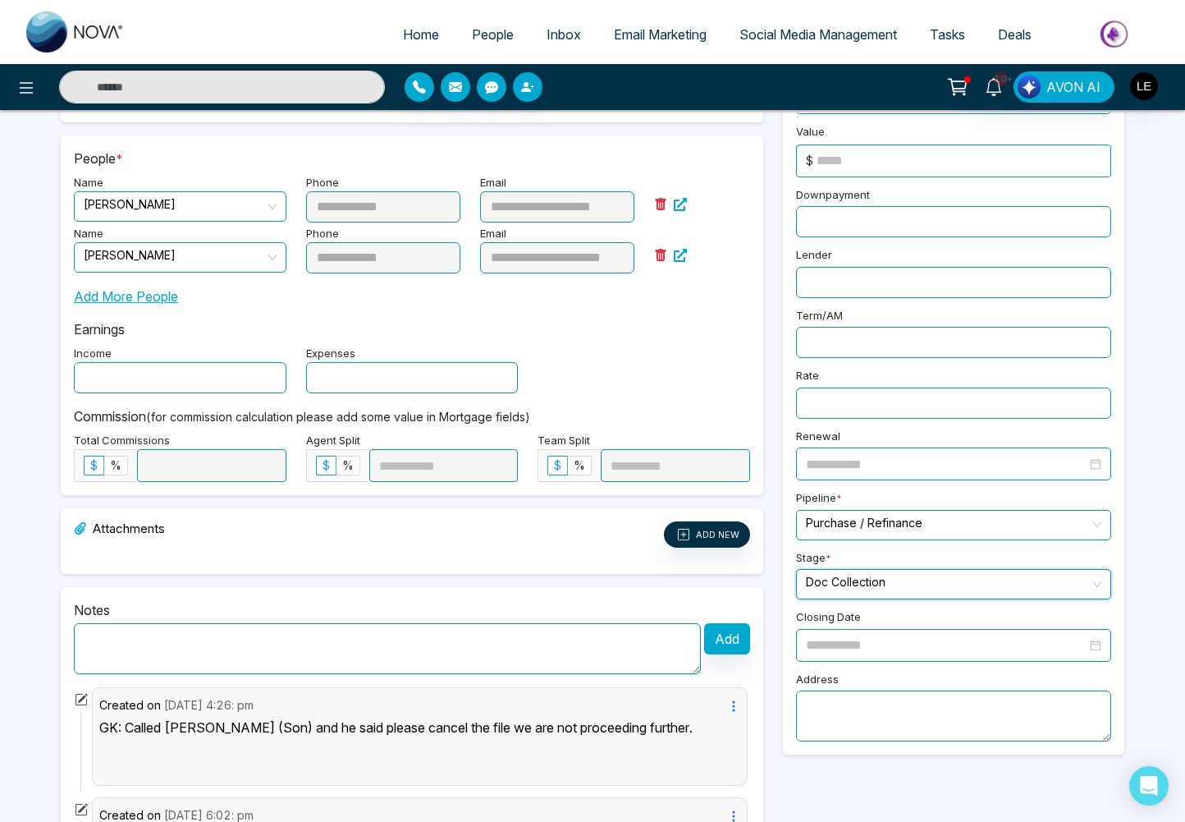
drag, startPoint x: 833, startPoint y: 576, endPoint x: 835, endPoint y: 591, distance: 14.9
click at [833, 576] on input "search" at bounding box center [948, 582] width 284 height 25
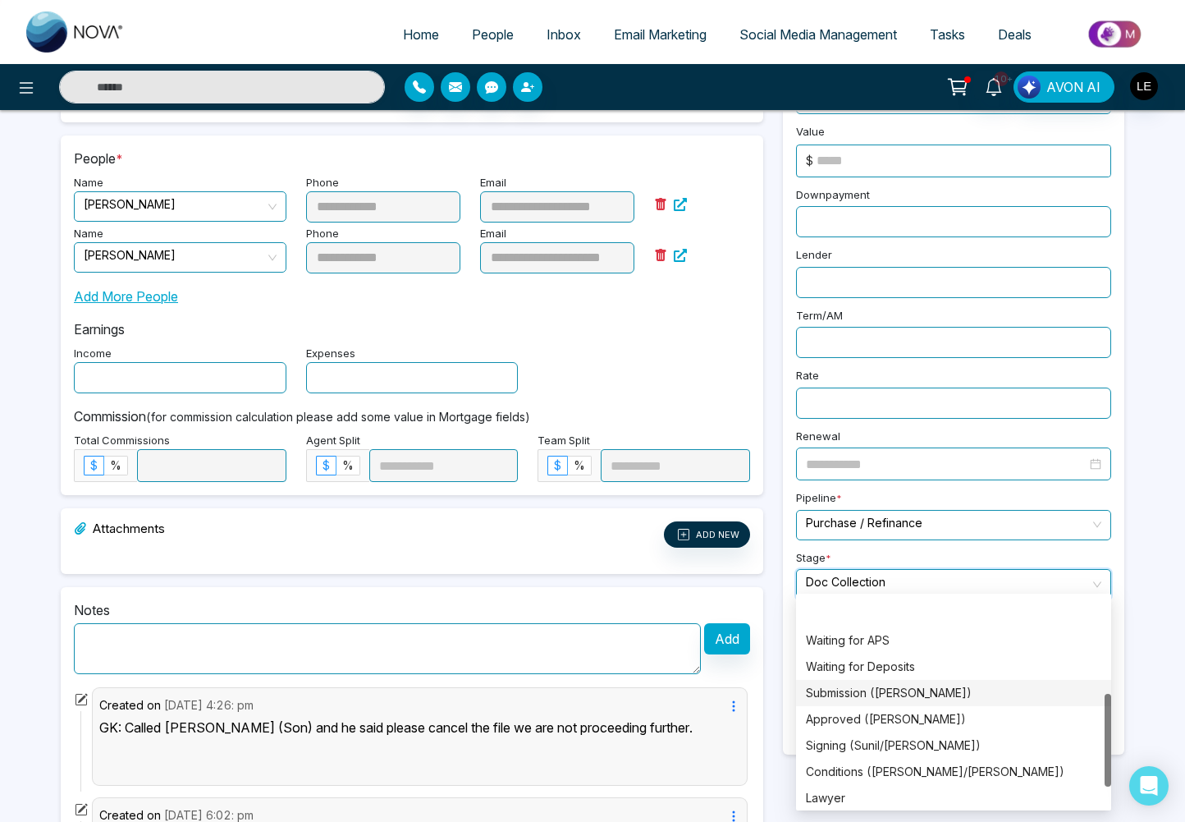
scroll to position [263, 0]
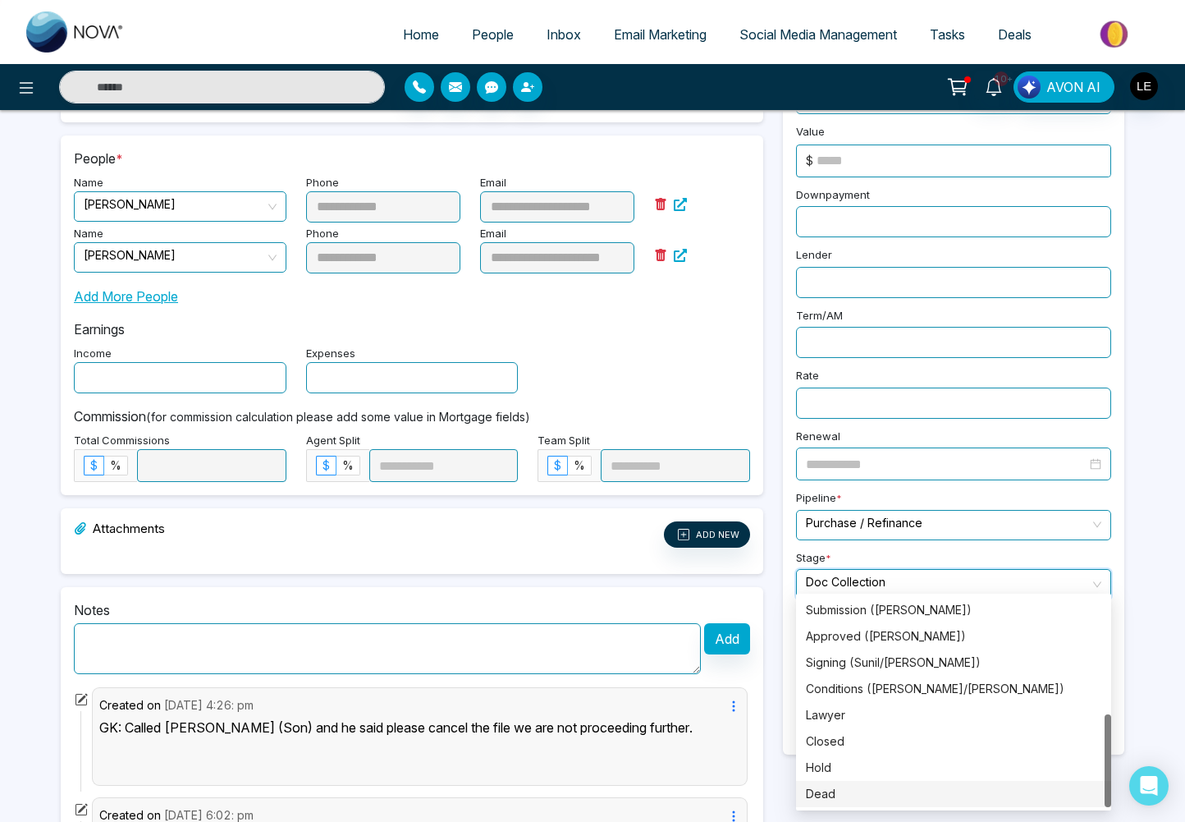
click at [828, 793] on div "Dead" at bounding box center [954, 794] width 296 height 18
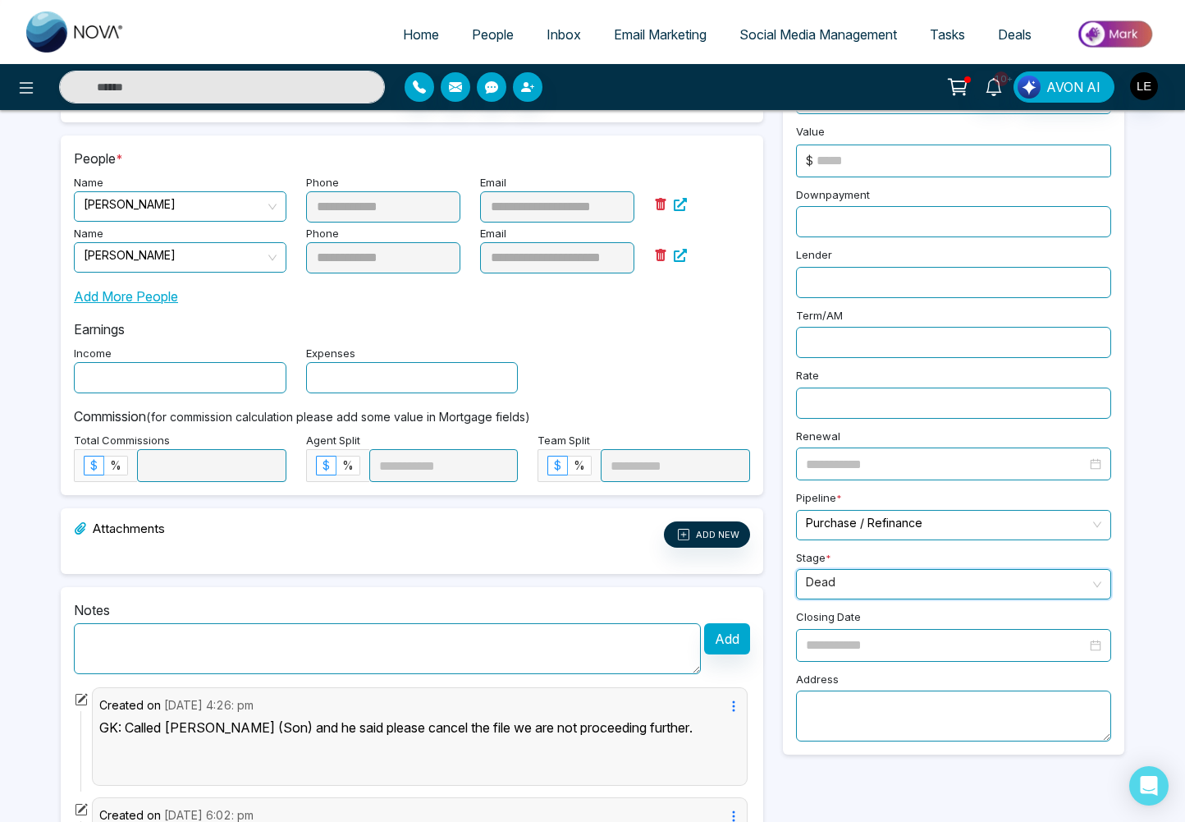
scroll to position [0, 0]
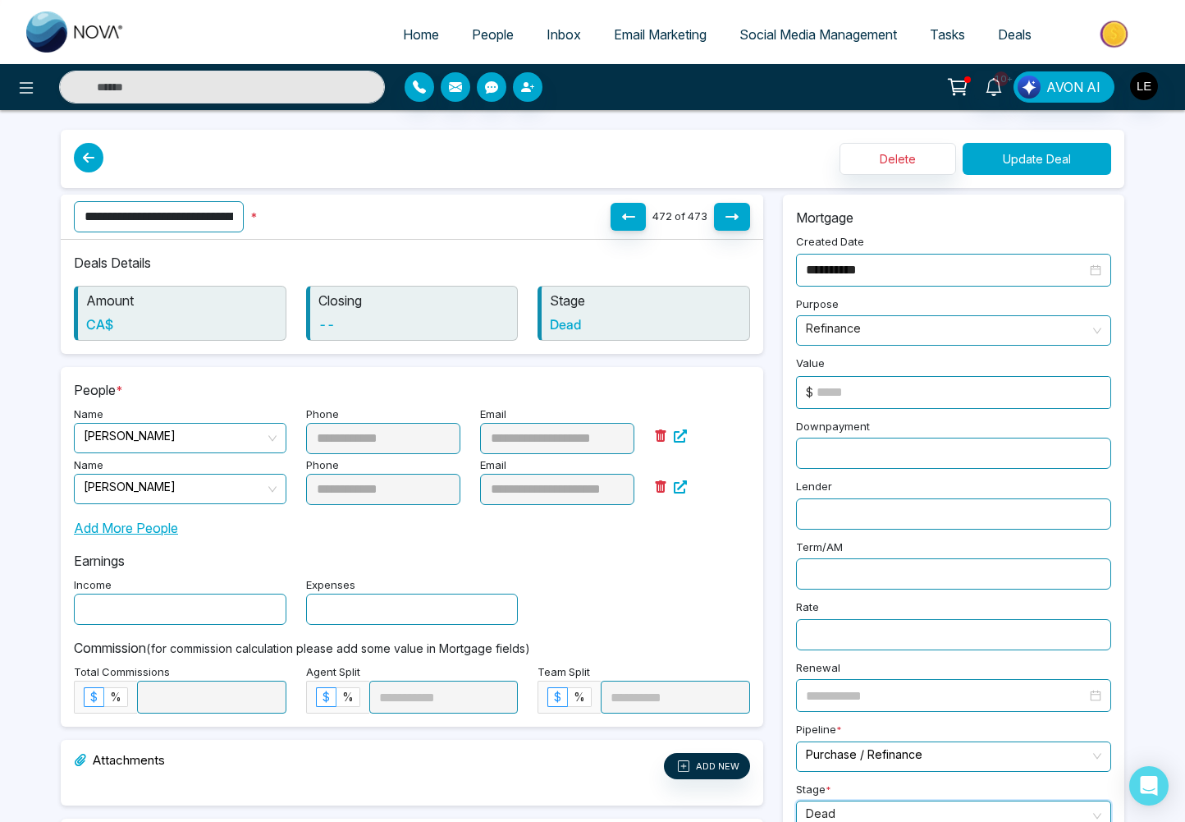
click at [1025, 164] on button "Update Deal" at bounding box center [1037, 159] width 149 height 32
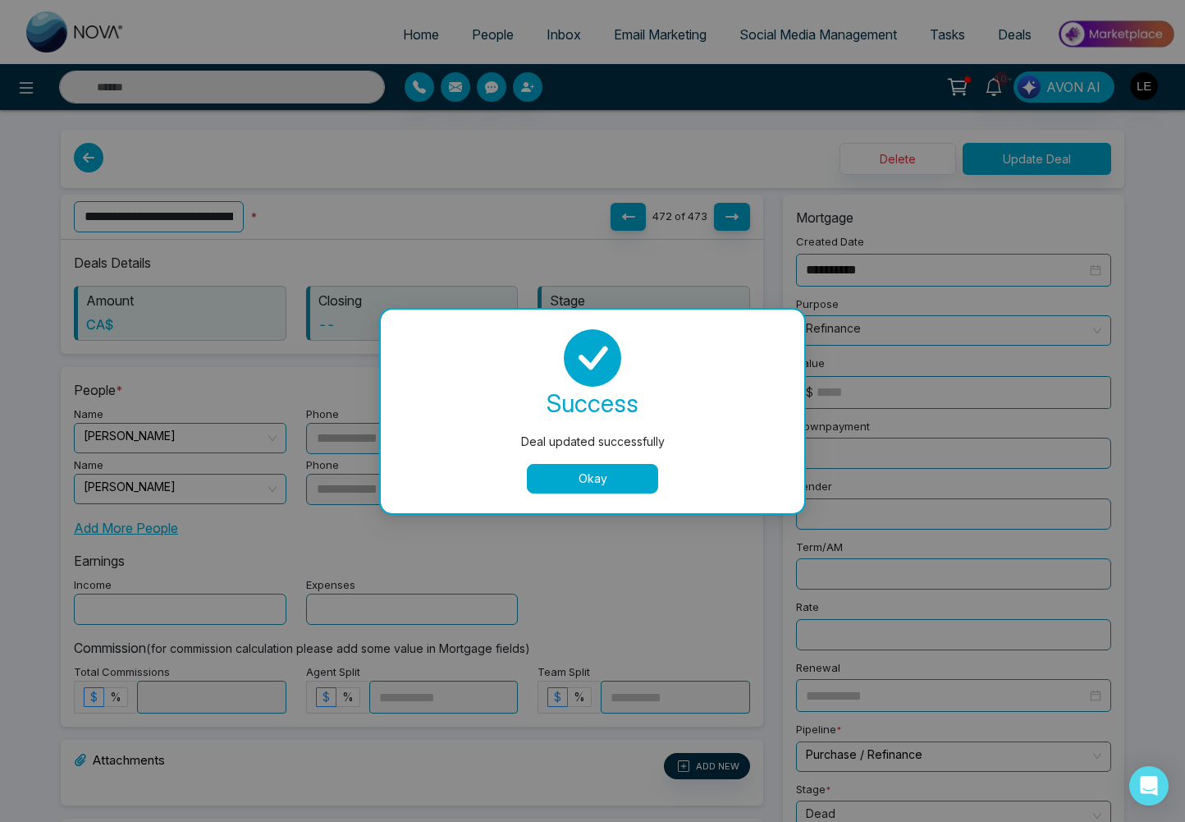
click at [589, 482] on button "Okay" at bounding box center [592, 479] width 131 height 30
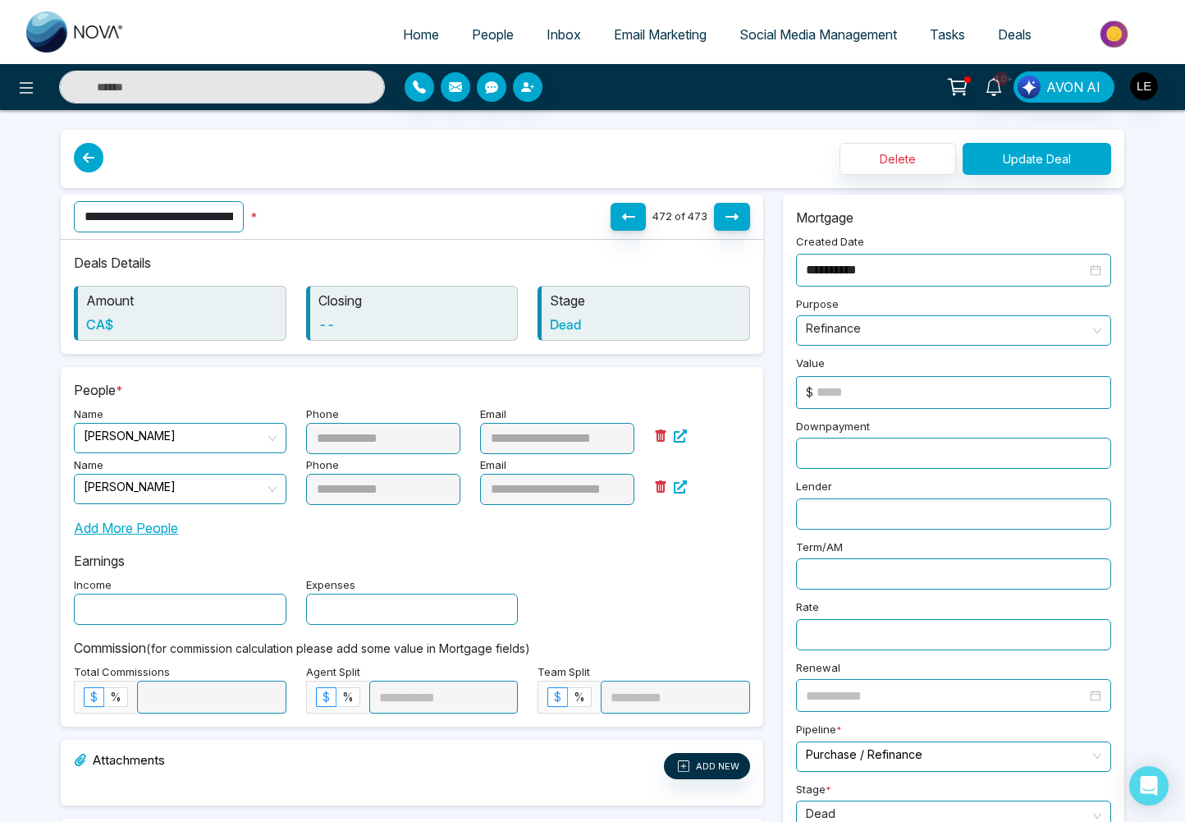
click at [1033, 37] on link "Deals" at bounding box center [1015, 34] width 66 height 31
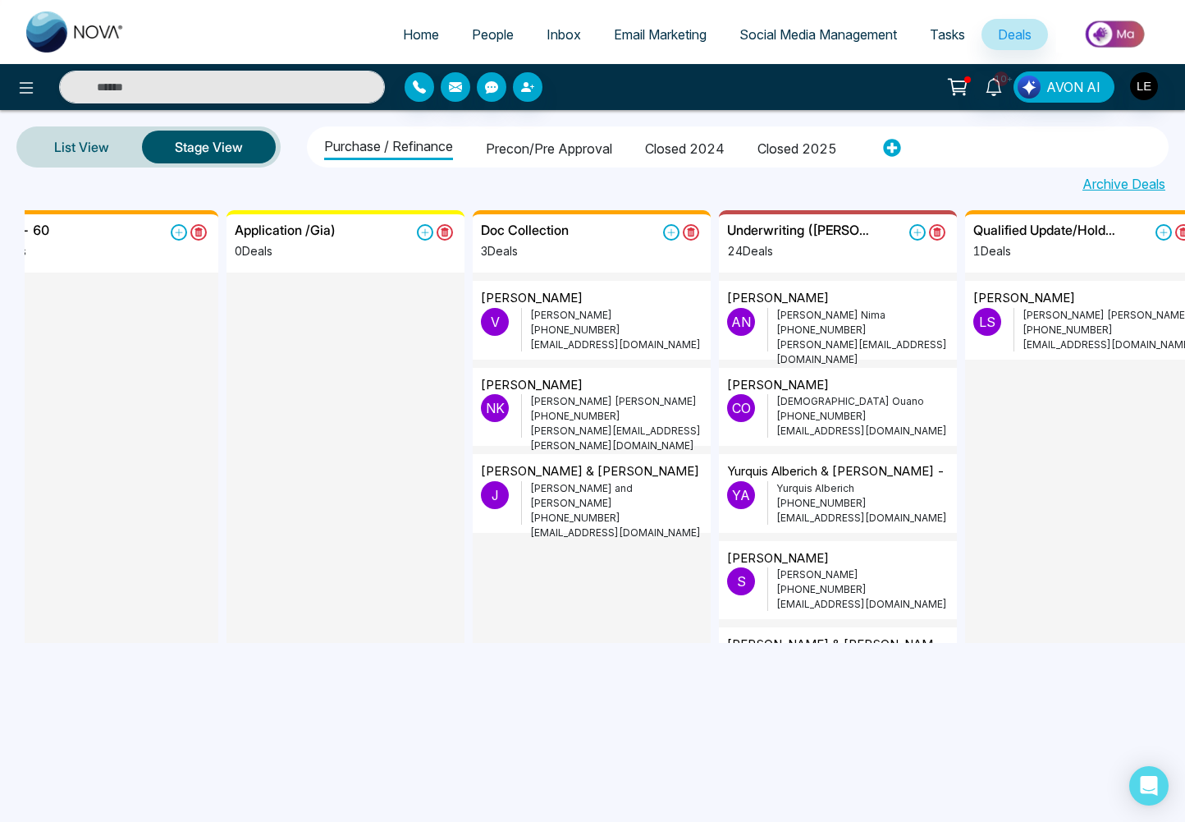
scroll to position [0, 539]
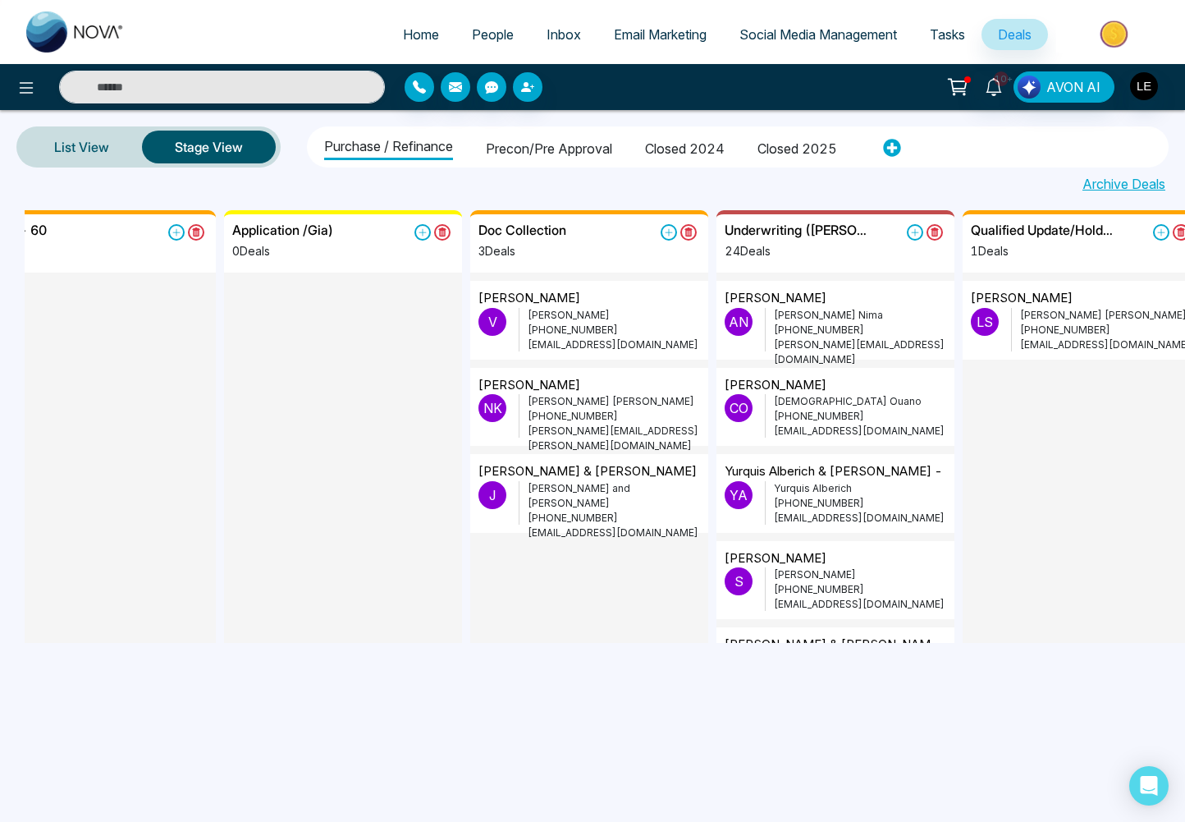
click at [559, 479] on p "[PERSON_NAME] & [PERSON_NAME]" at bounding box center [588, 471] width 218 height 19
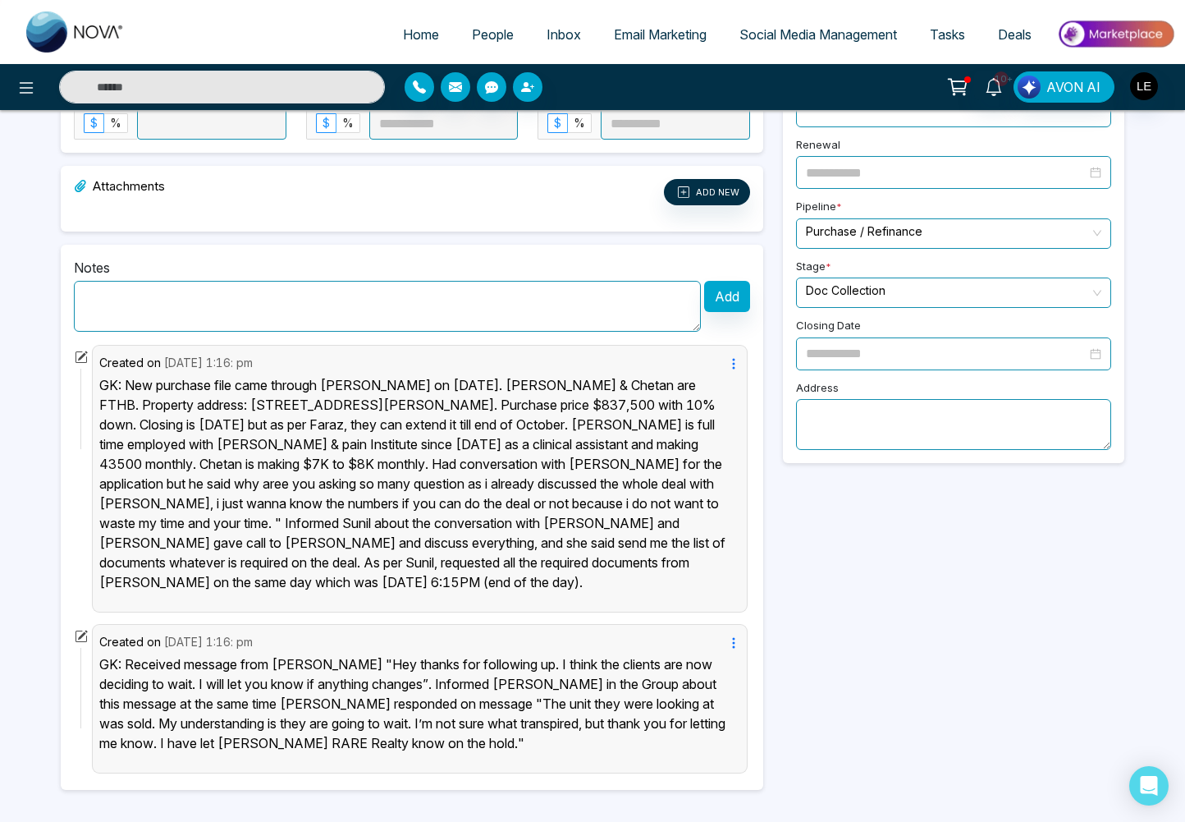
scroll to position [524, 0]
click at [866, 289] on input "search" at bounding box center [948, 289] width 284 height 25
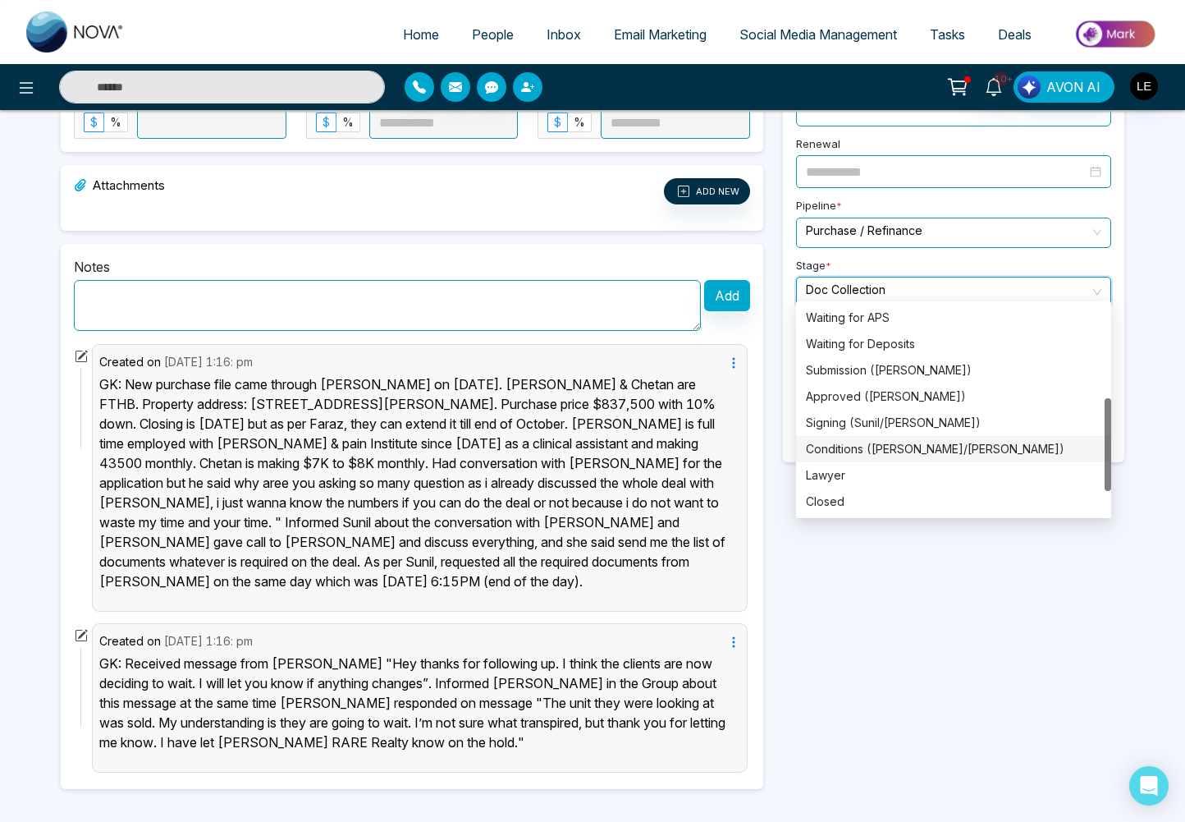
scroll to position [263, 0]
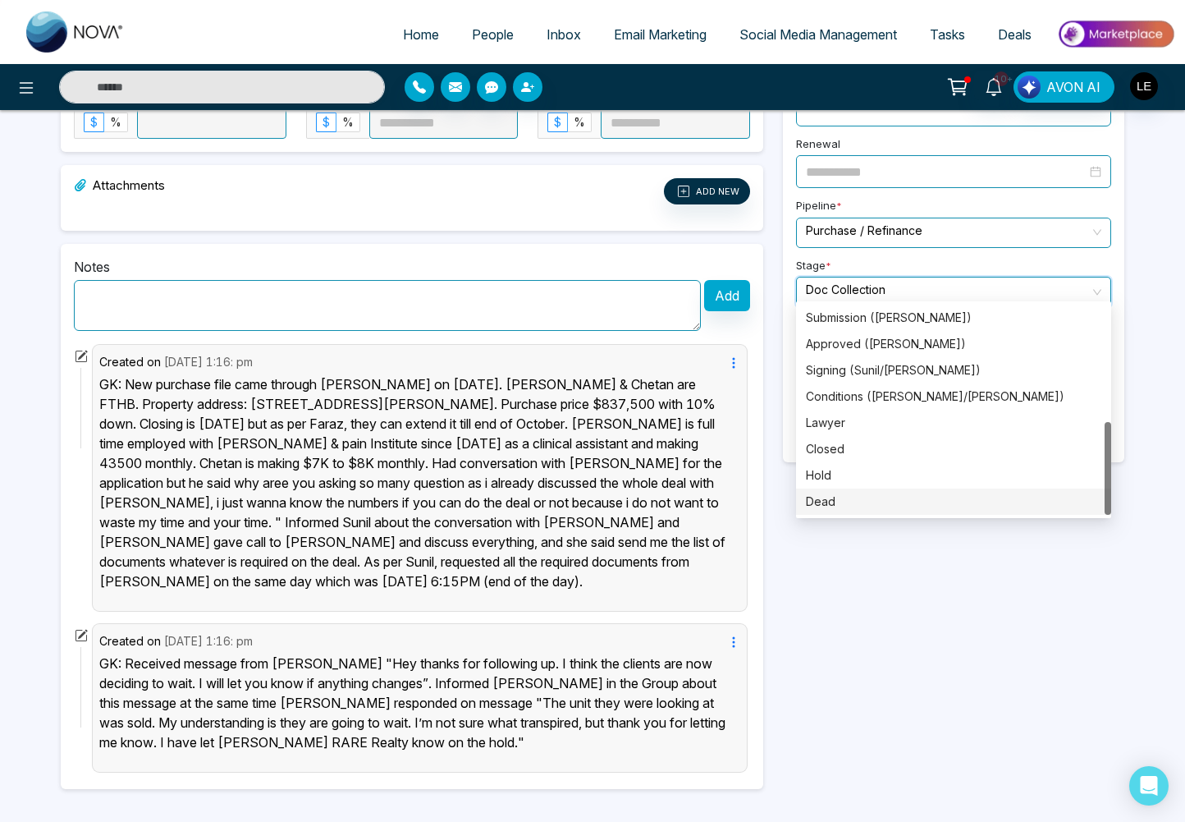
click at [839, 497] on div "Dead" at bounding box center [954, 502] width 296 height 18
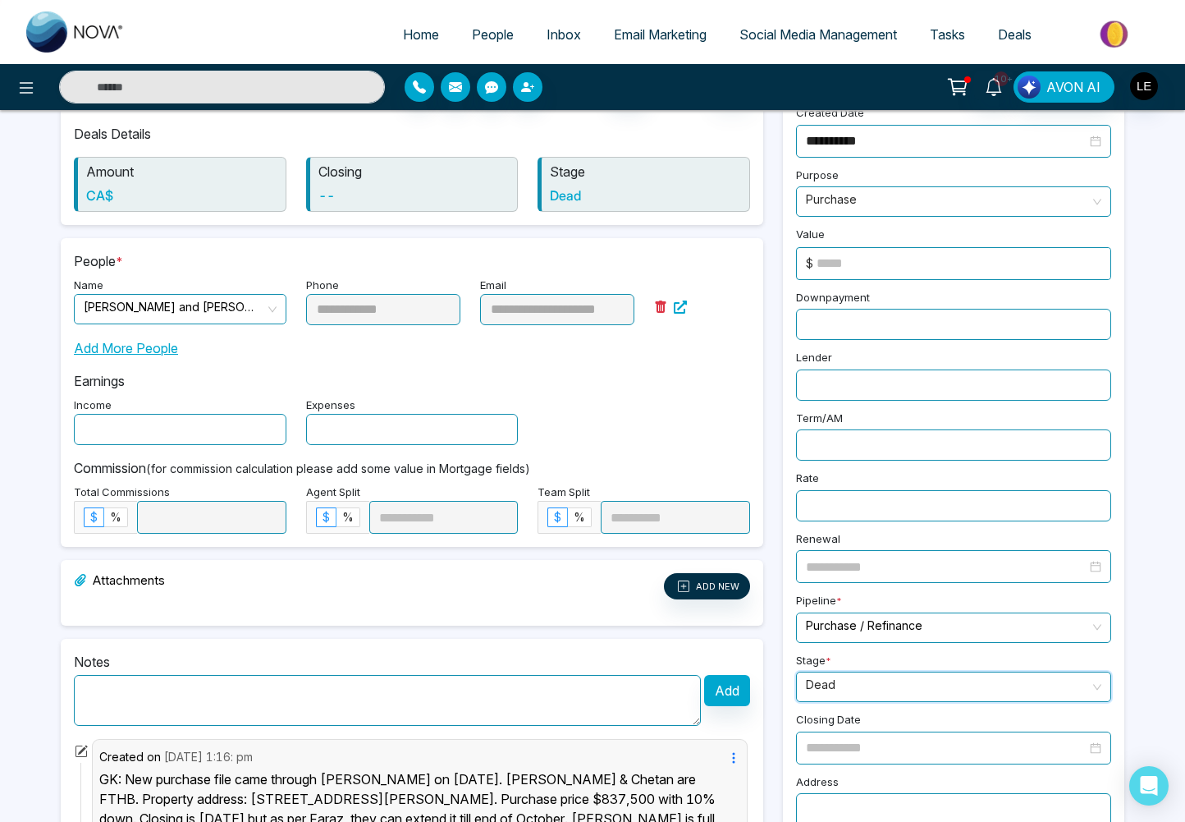
scroll to position [0, 0]
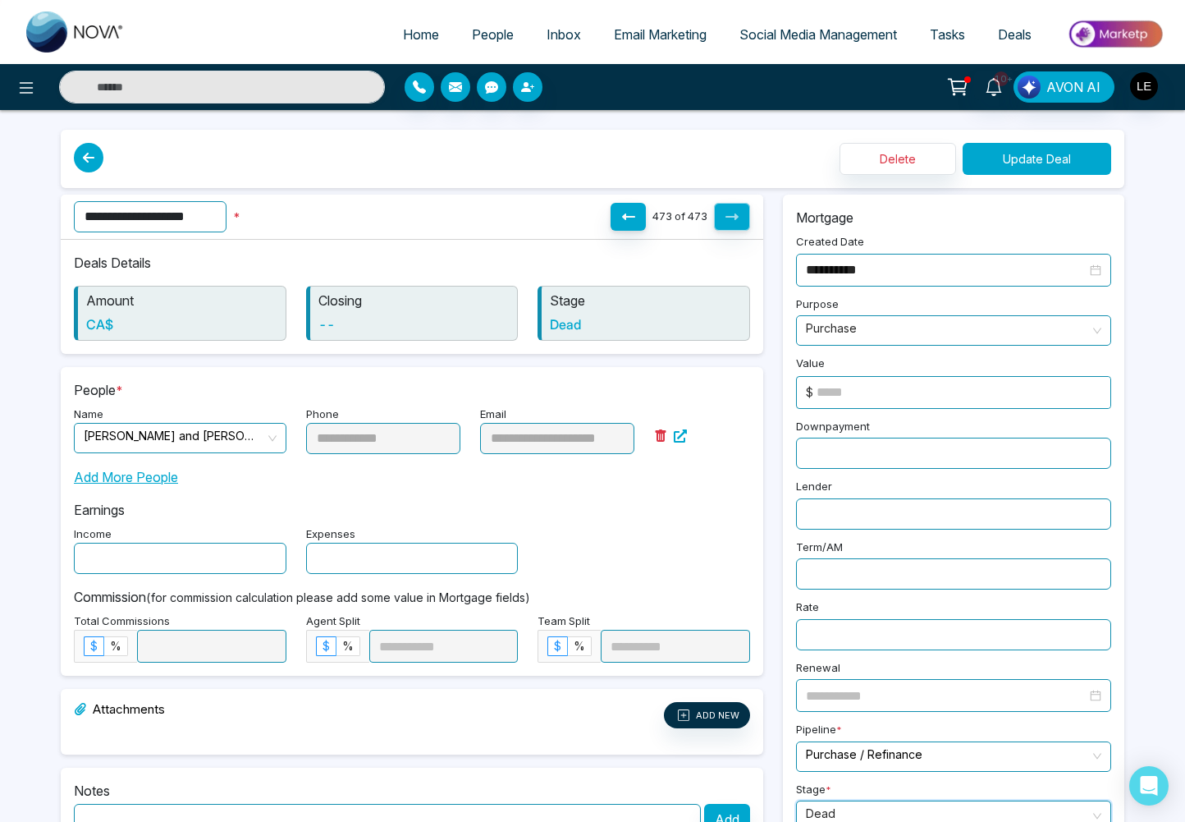
click at [1037, 153] on button "Update Deal" at bounding box center [1037, 159] width 149 height 32
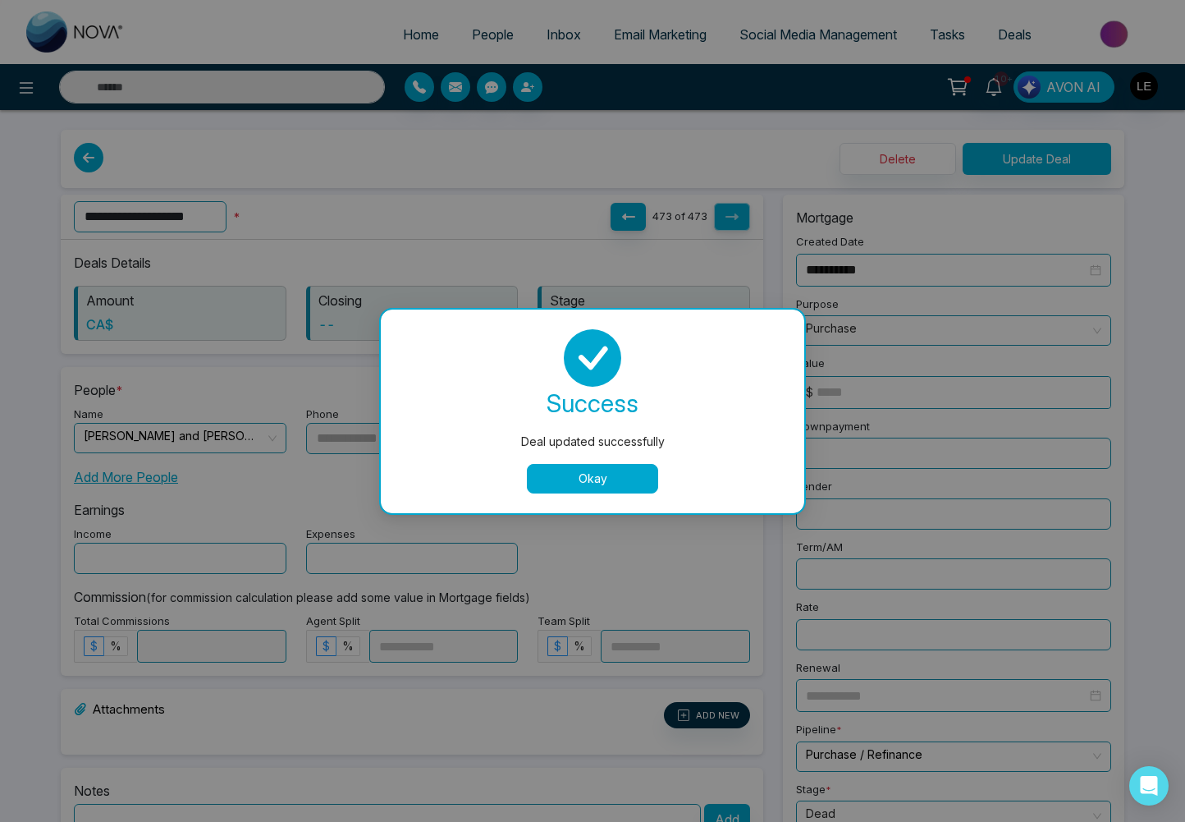
drag, startPoint x: 599, startPoint y: 475, endPoint x: 610, endPoint y: 408, distance: 68.2
click at [599, 475] on button "Okay" at bounding box center [592, 479] width 131 height 30
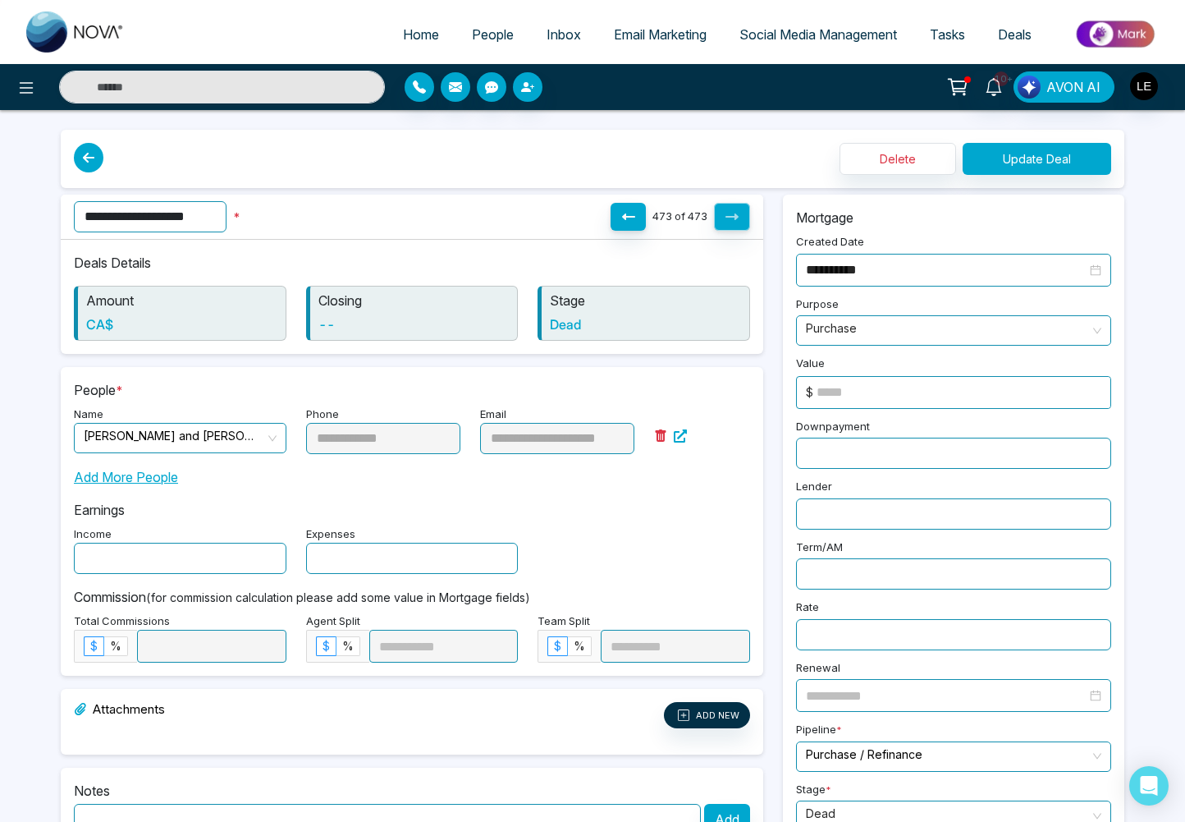
click at [1025, 38] on span "Deals" at bounding box center [1015, 34] width 34 height 16
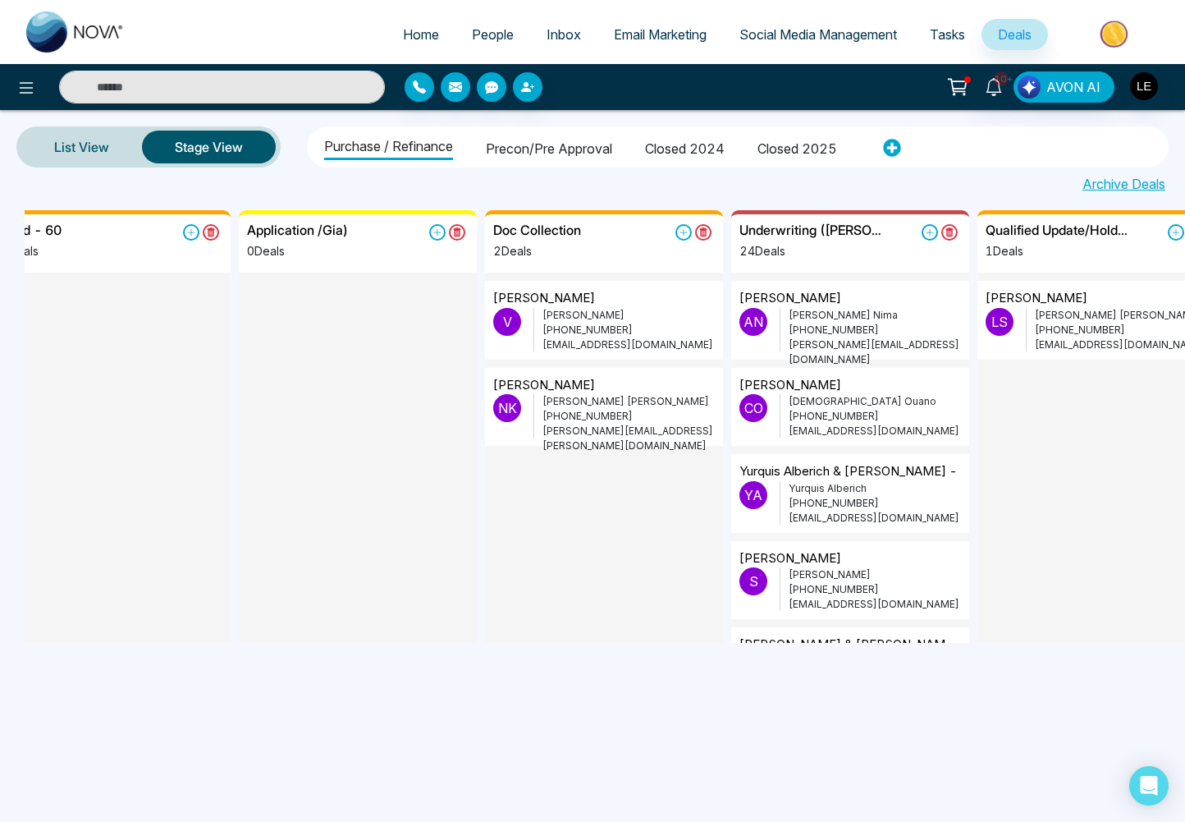
scroll to position [0, 524]
click at [577, 321] on p "[PERSON_NAME]" at bounding box center [629, 315] width 172 height 15
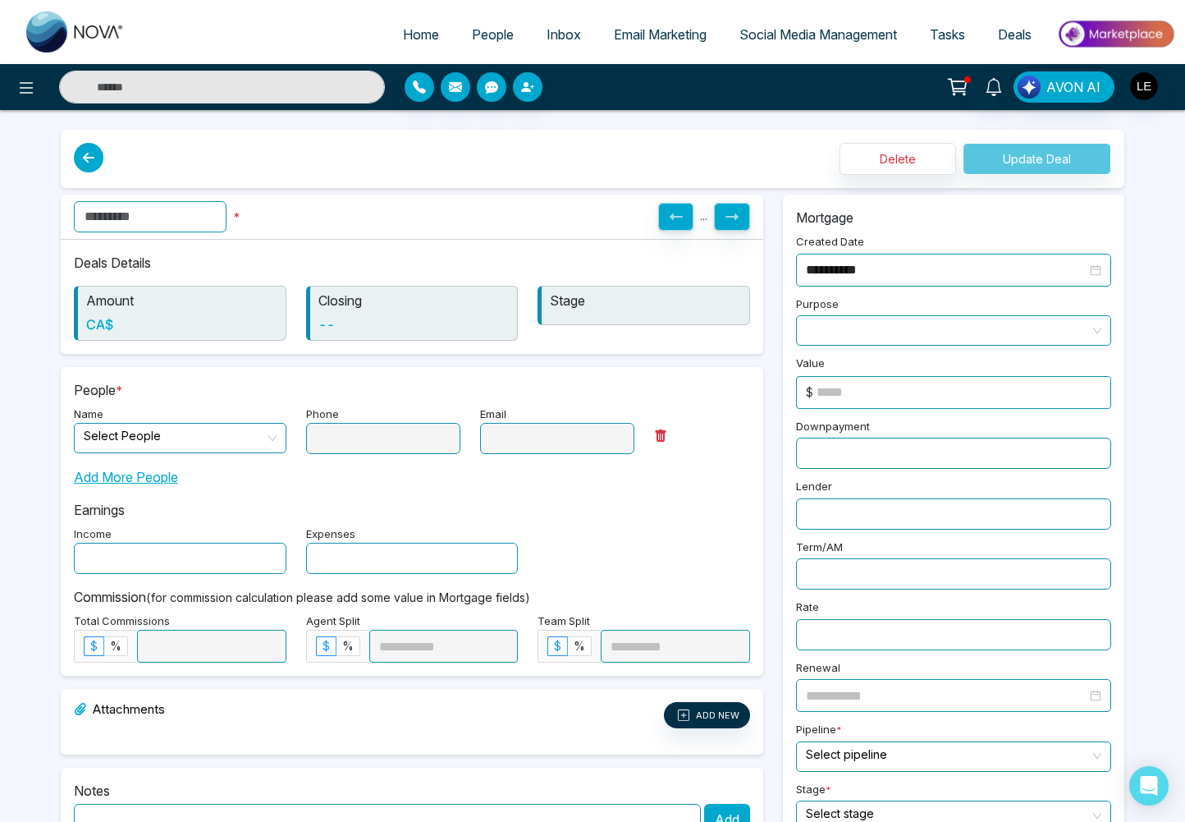
type input "**********"
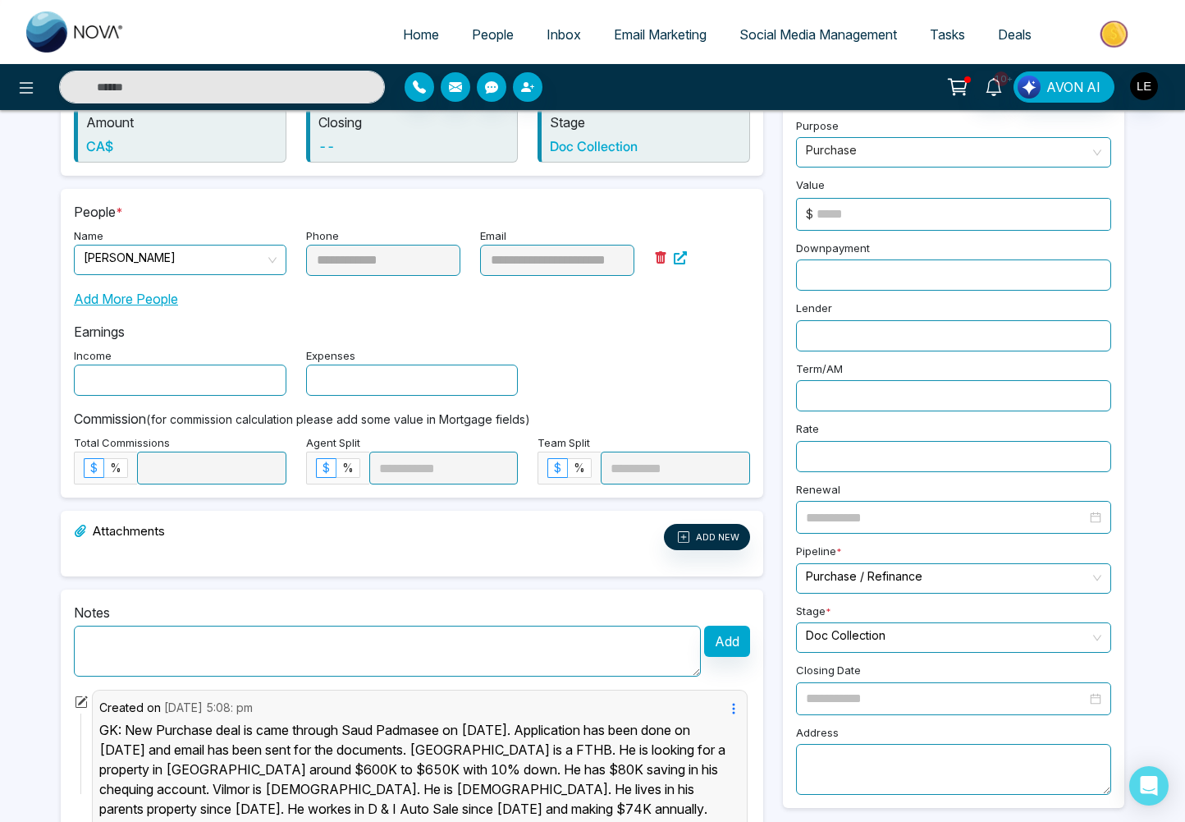
scroll to position [304, 0]
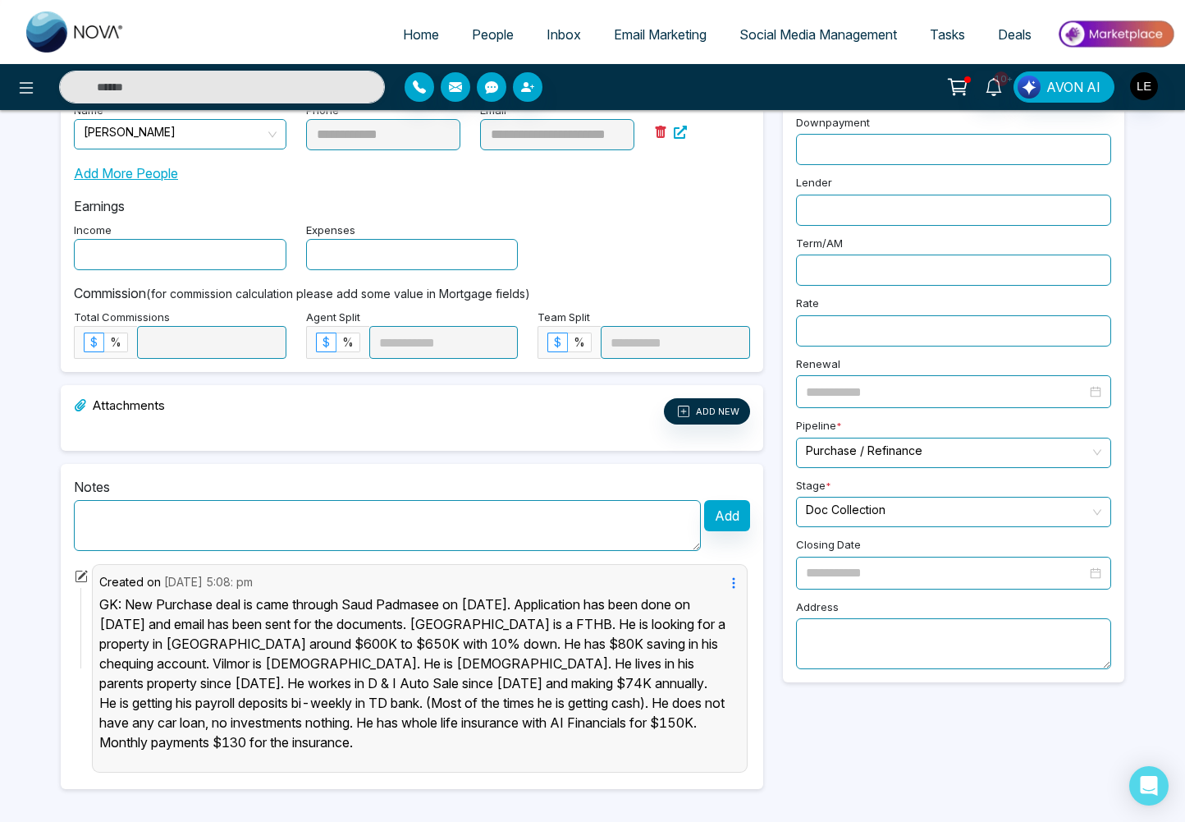
click at [332, 517] on textarea at bounding box center [387, 525] width 627 height 51
paste textarea "**********"
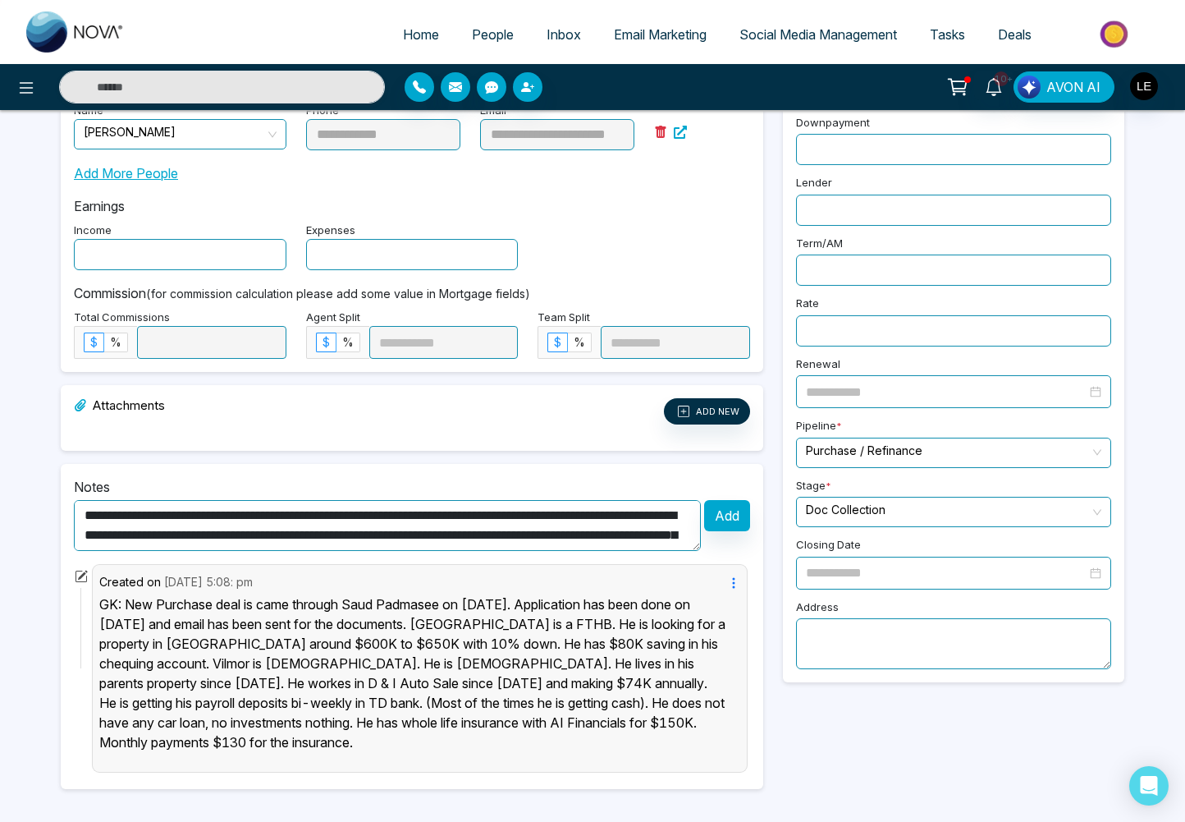
scroll to position [13, 0]
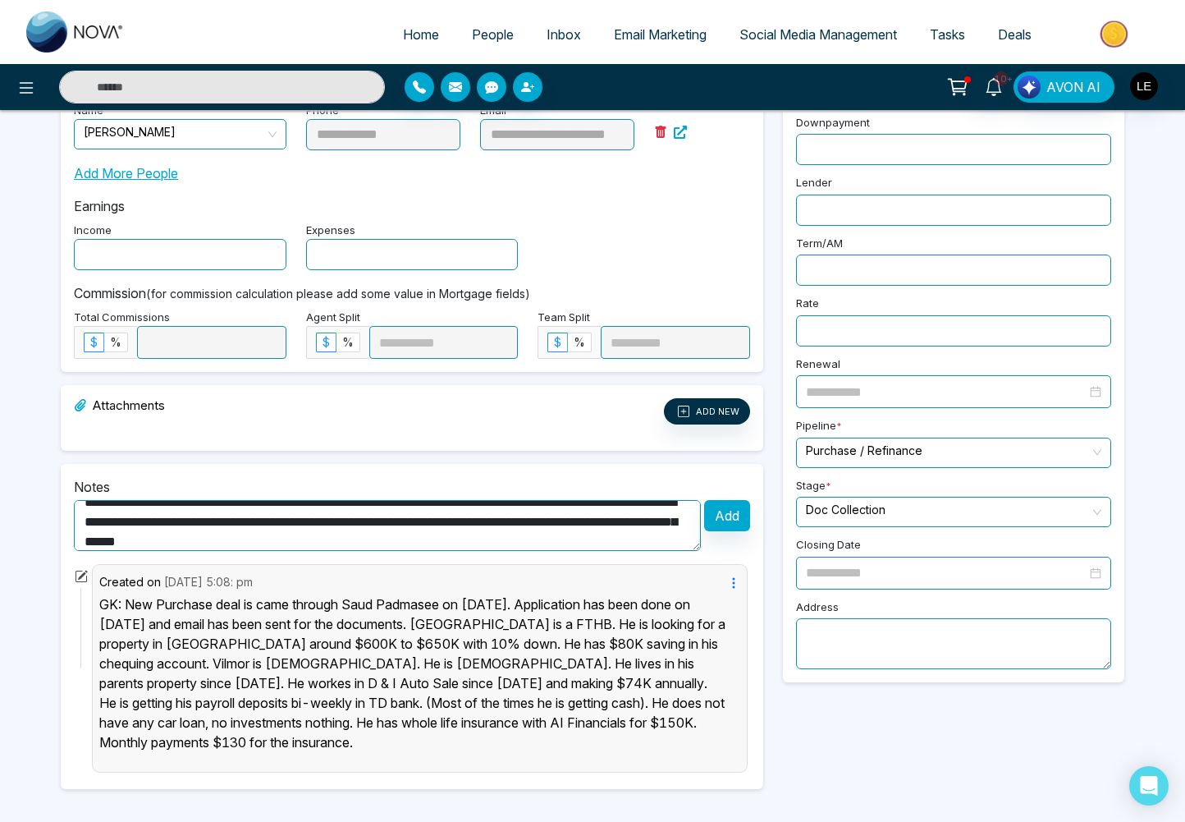
type textarea "**********"
click at [735, 516] on button "Add" at bounding box center [727, 515] width 46 height 31
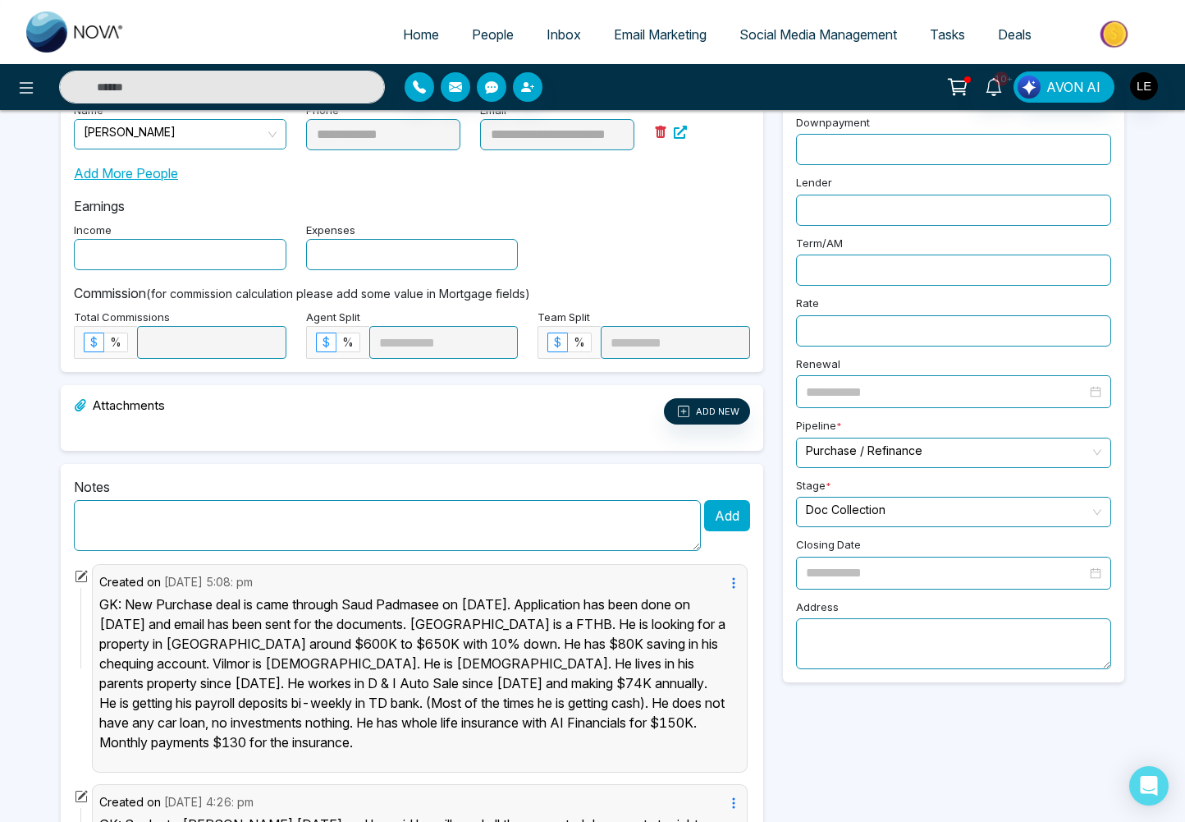
scroll to position [0, 0]
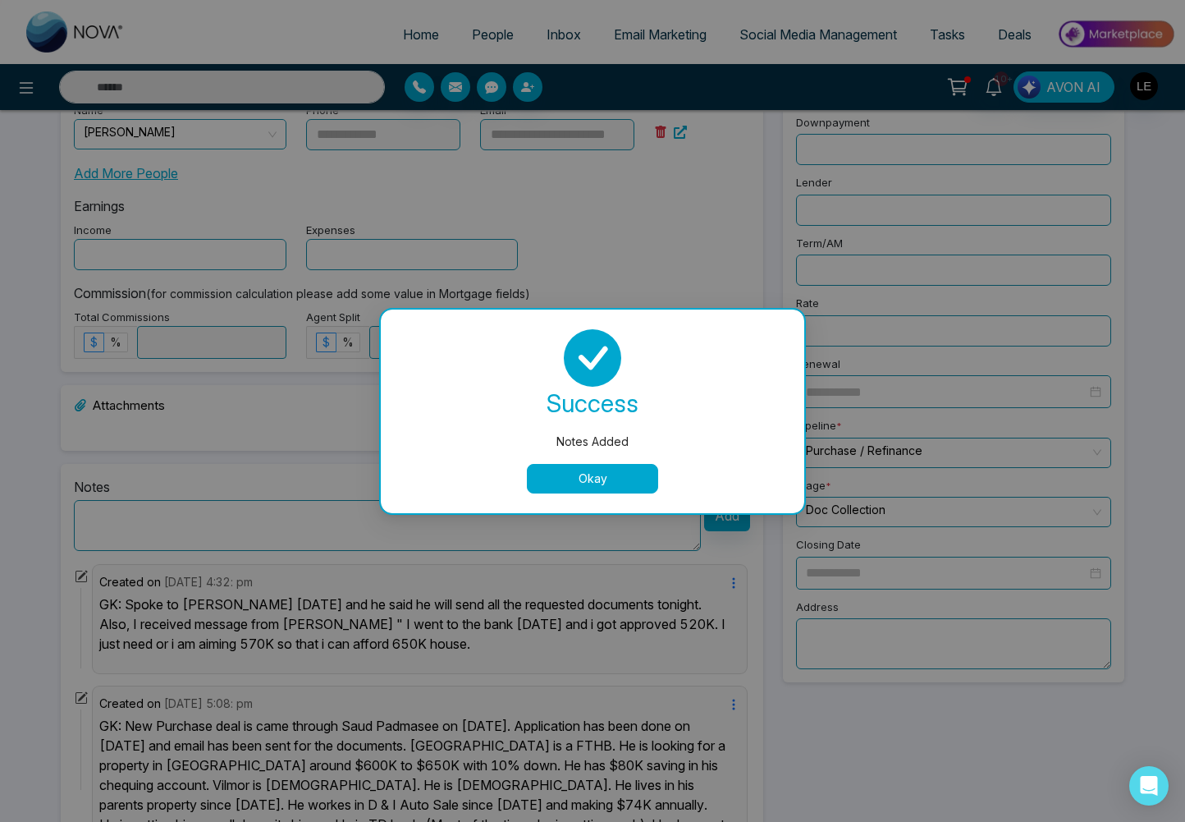
drag, startPoint x: 594, startPoint y: 476, endPoint x: 686, endPoint y: 421, distance: 106.4
click at [594, 475] on button "Okay" at bounding box center [592, 479] width 131 height 30
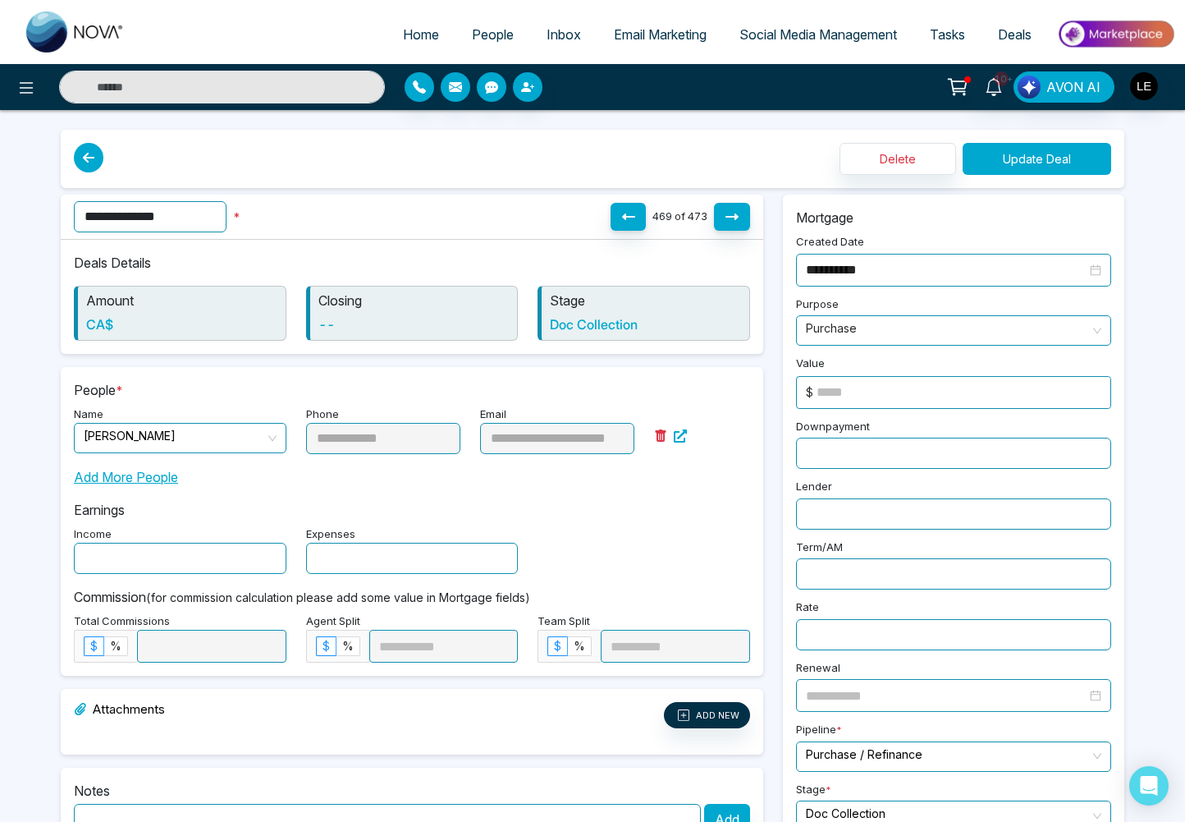
click at [1043, 150] on button "Update Deal" at bounding box center [1037, 159] width 149 height 32
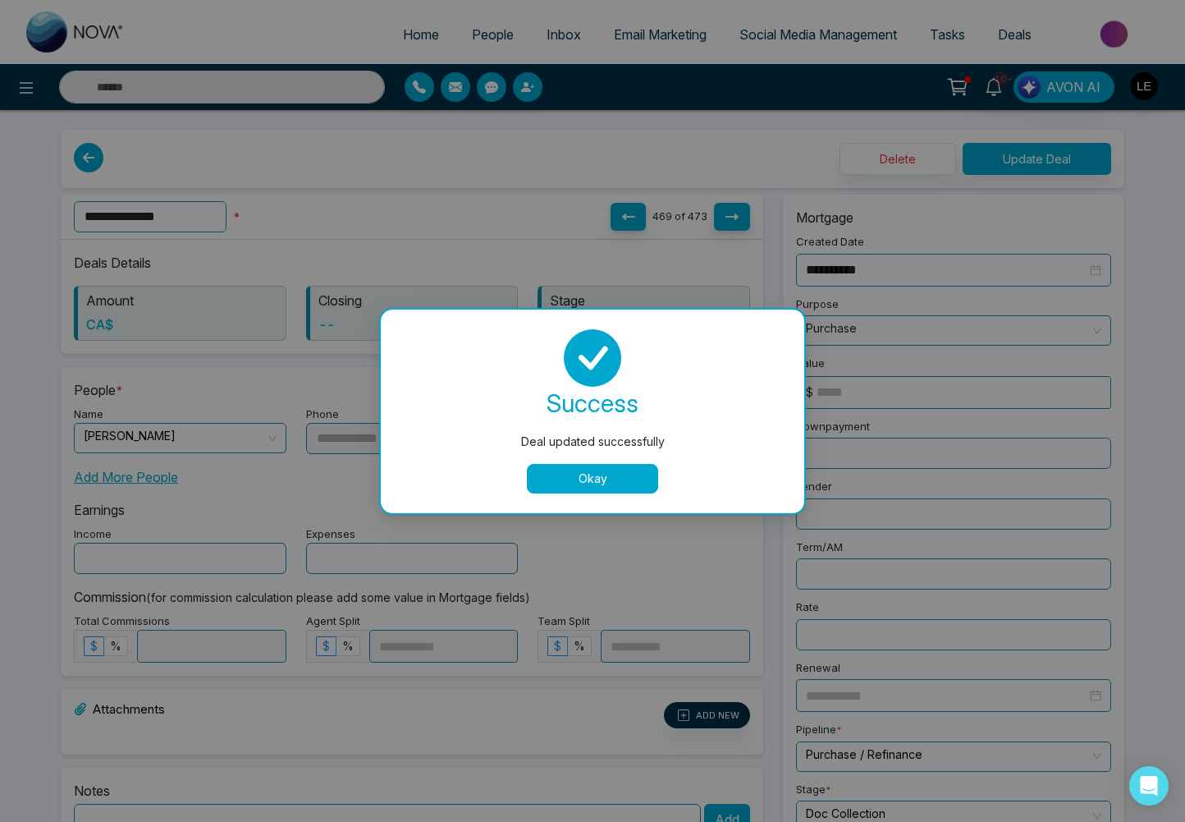
drag, startPoint x: 616, startPoint y: 484, endPoint x: 590, endPoint y: 472, distance: 28.3
click at [616, 484] on button "Okay" at bounding box center [592, 479] width 131 height 30
